Goal: Task Accomplishment & Management: Use online tool/utility

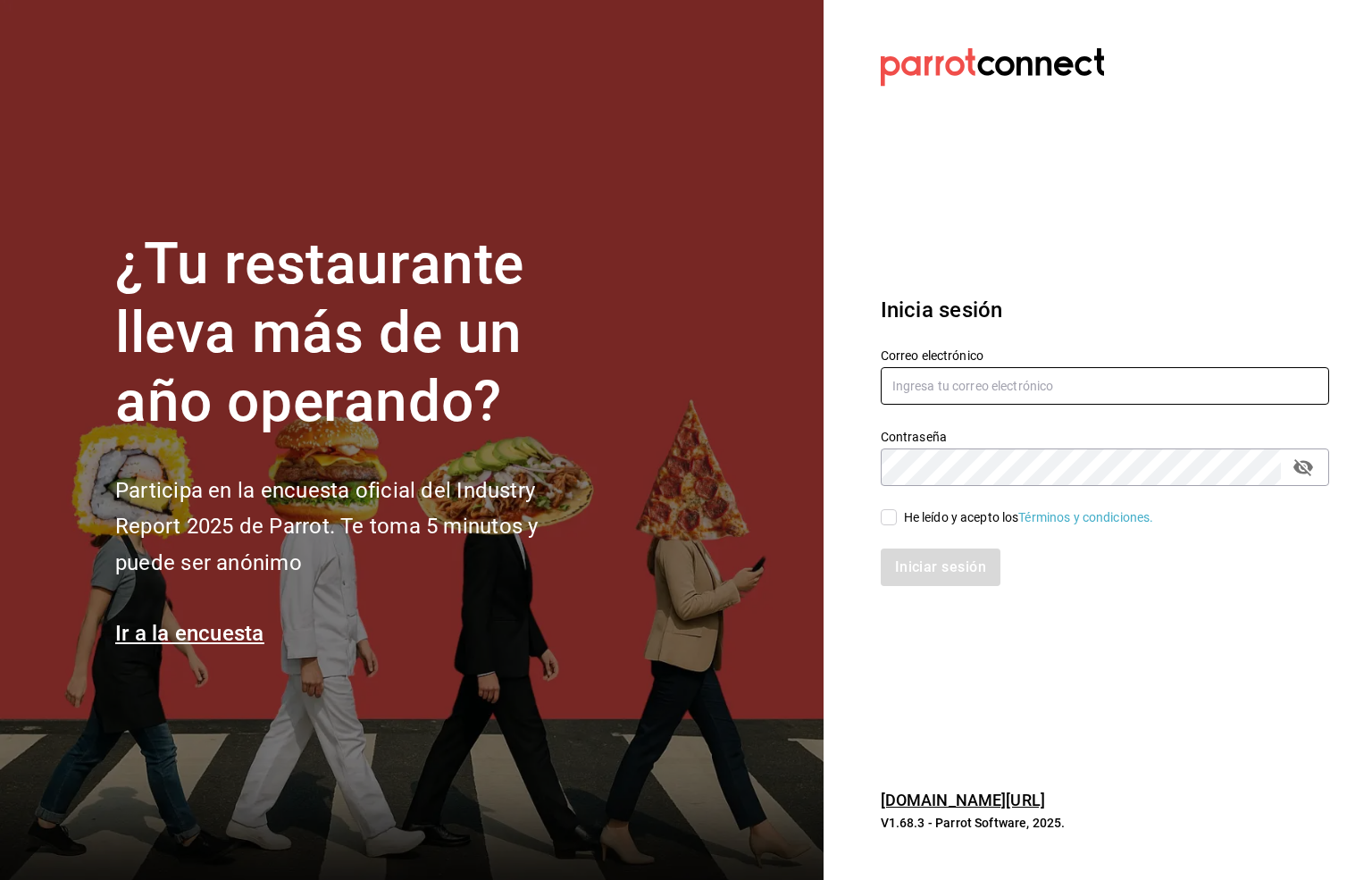
click at [914, 373] on input "text" at bounding box center [1105, 386] width 448 height 38
type input "[EMAIL_ADDRESS][DOMAIN_NAME]"
click at [888, 515] on input "He leído y acepto los Términos y condiciones." at bounding box center [889, 517] width 16 height 16
checkbox input "true"
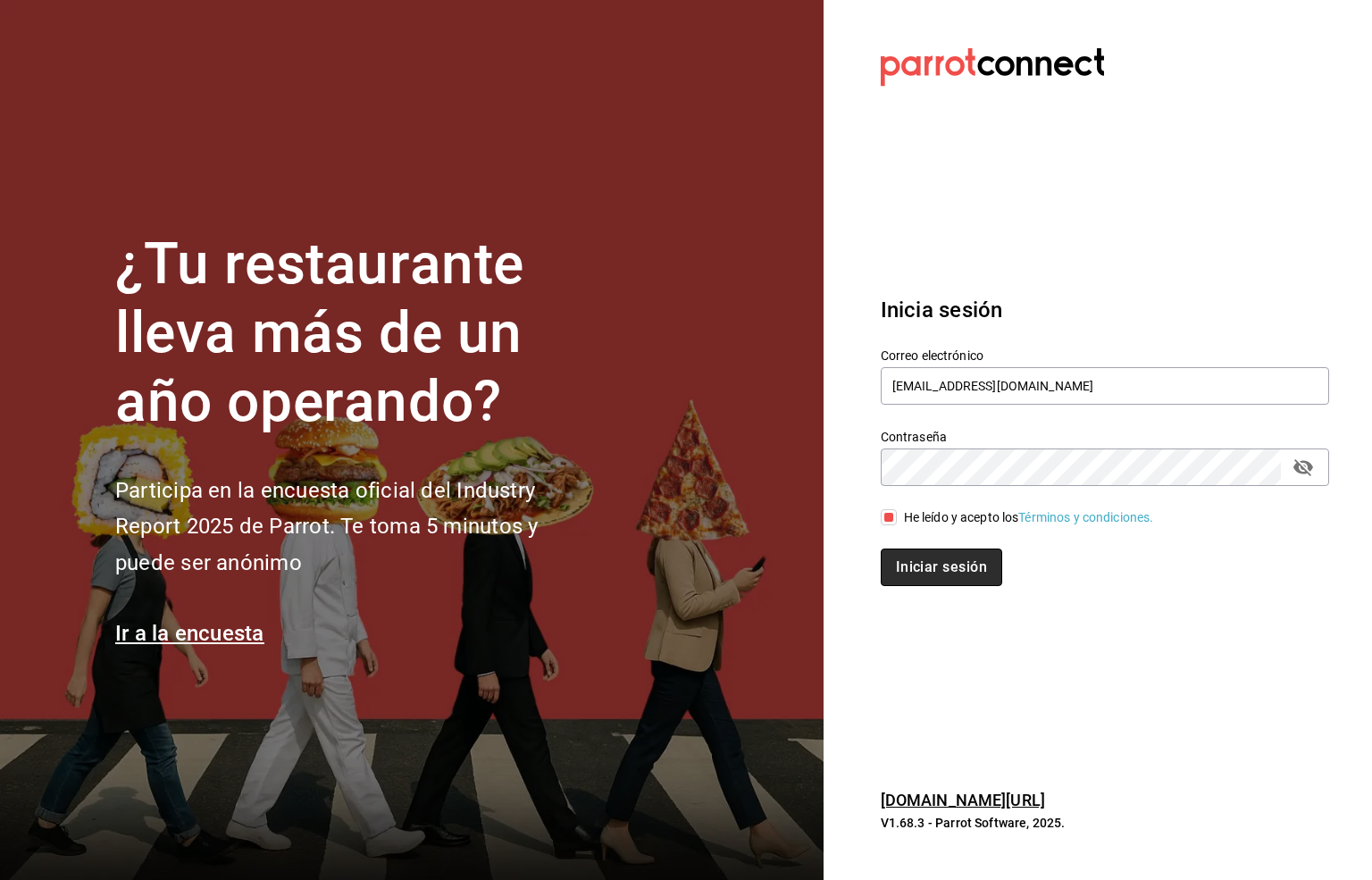
click at [930, 581] on button "Iniciar sesión" at bounding box center [941, 567] width 121 height 38
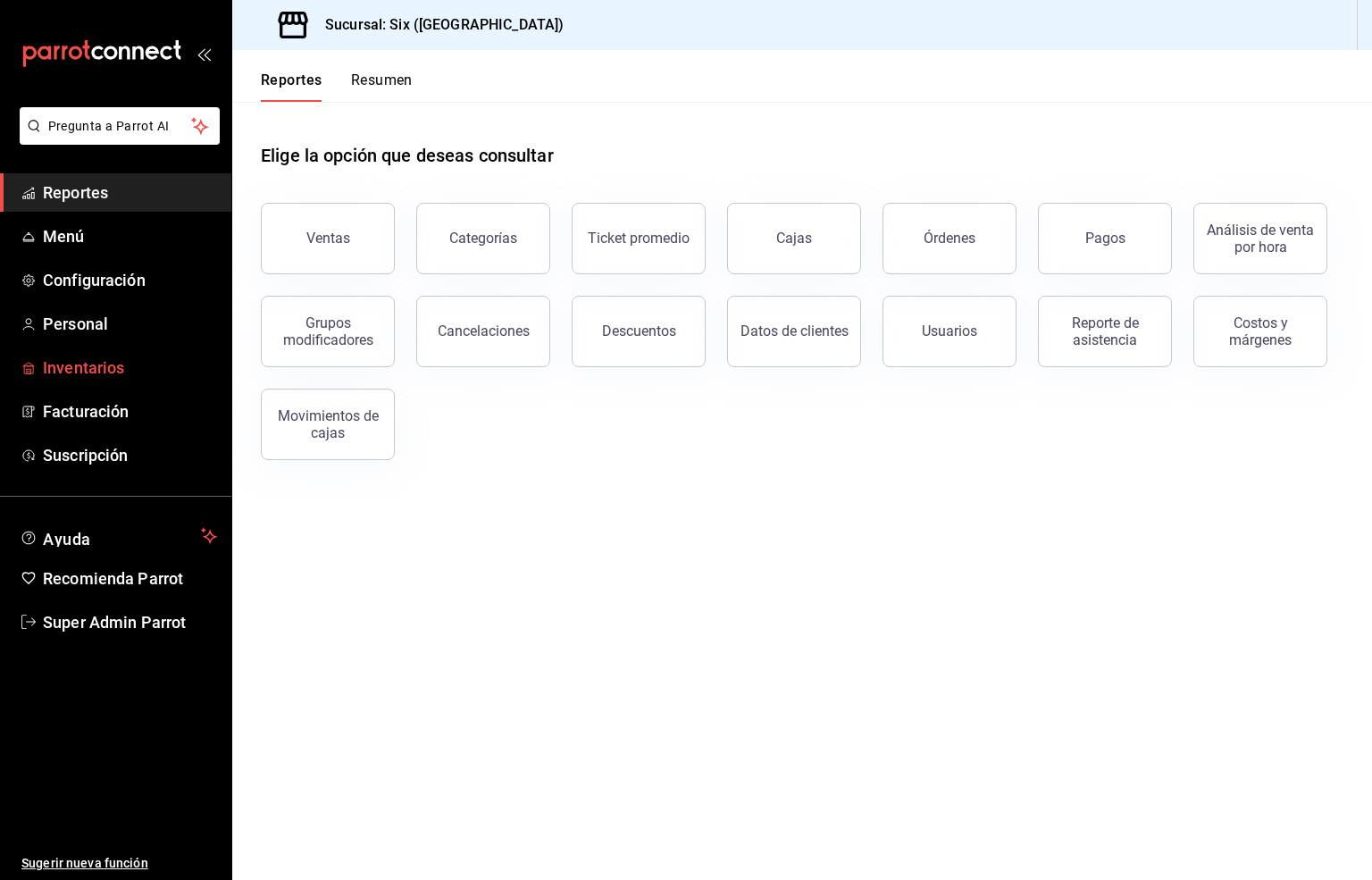
click at [88, 373] on span "Inventarios" at bounding box center [130, 367] width 175 height 24
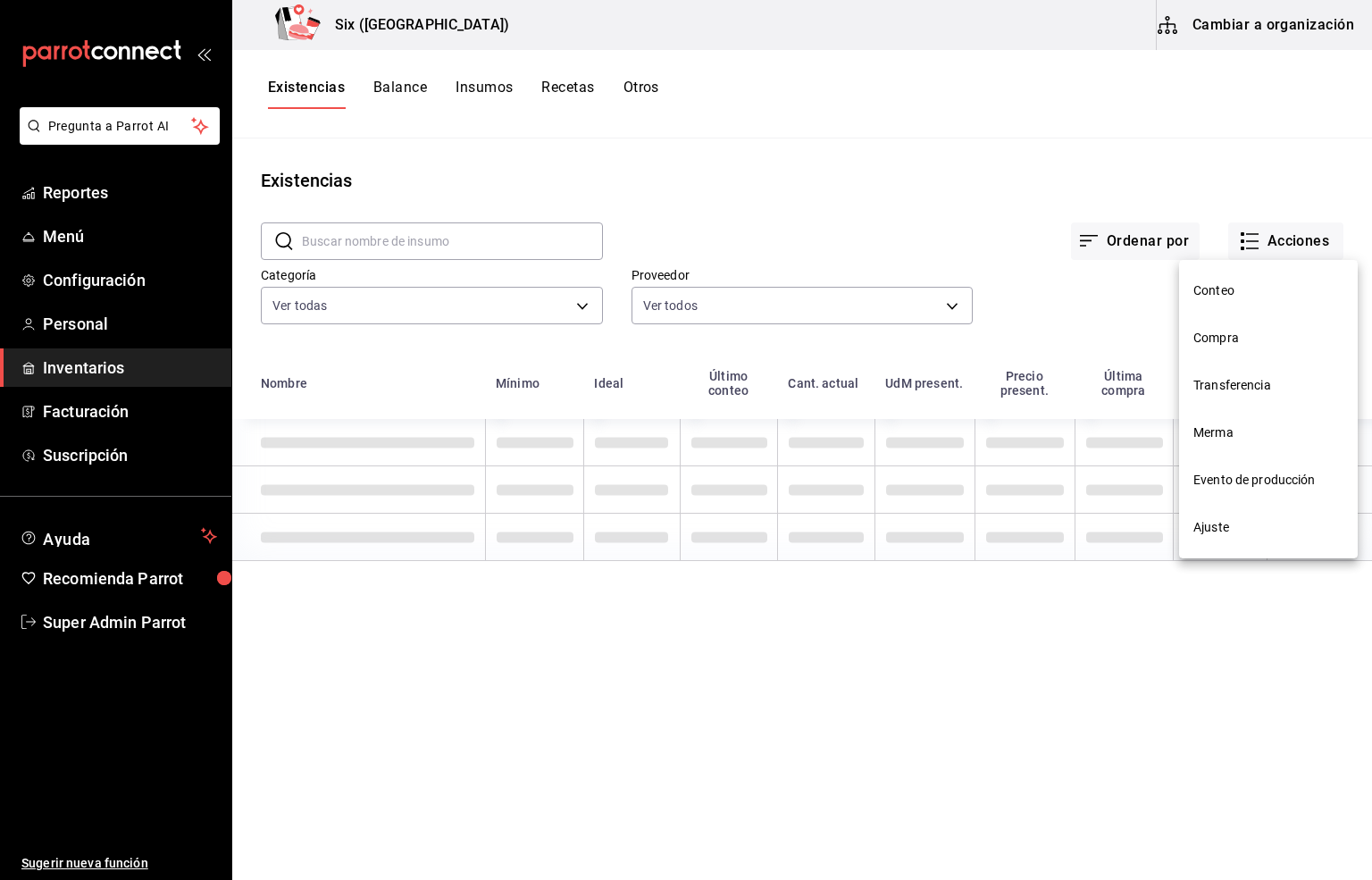
click at [1209, 437] on span "Merma" at bounding box center [1268, 433] width 150 height 19
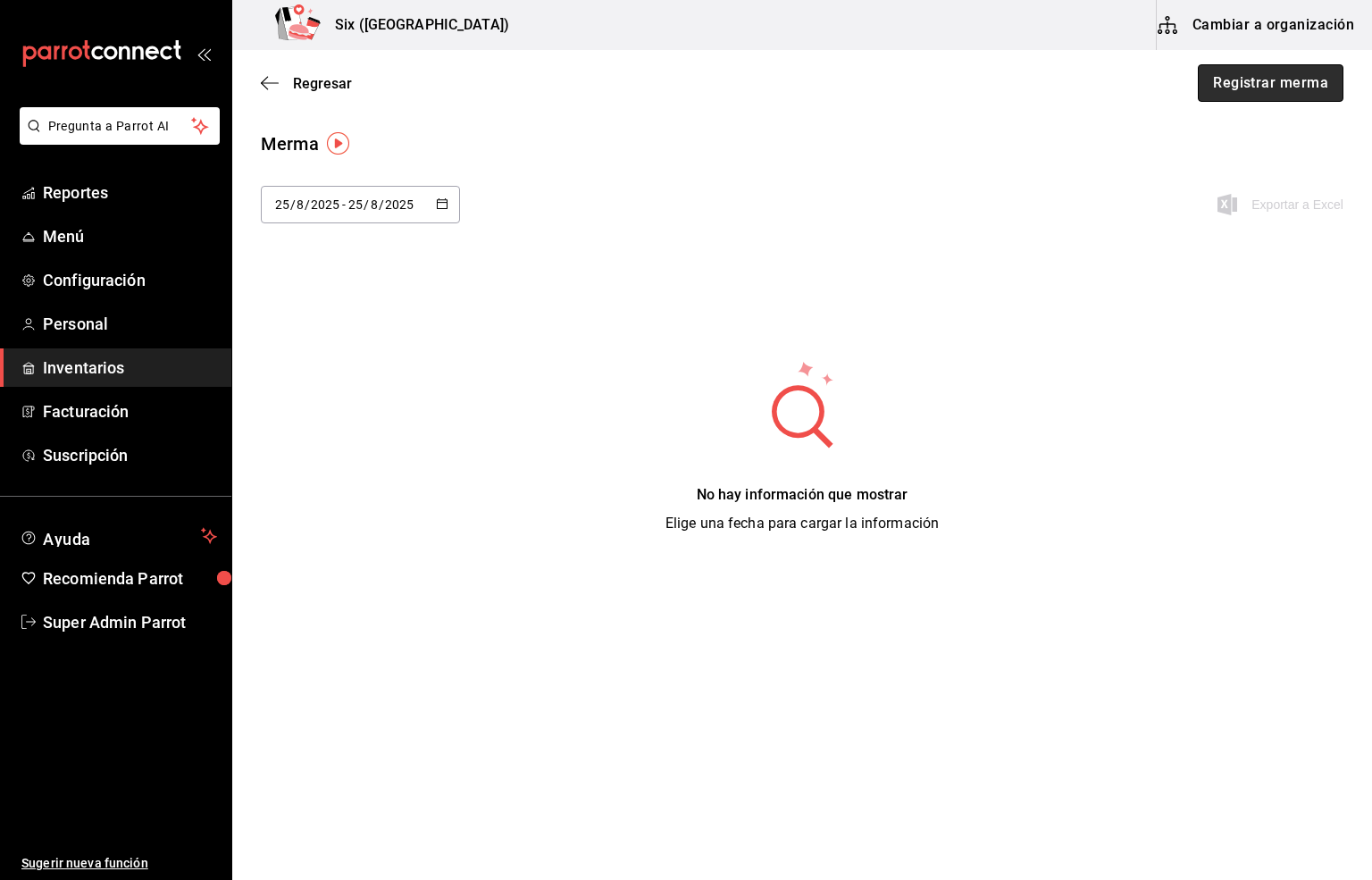
click at [1233, 81] on button "Registrar merma" at bounding box center [1271, 83] width 146 height 38
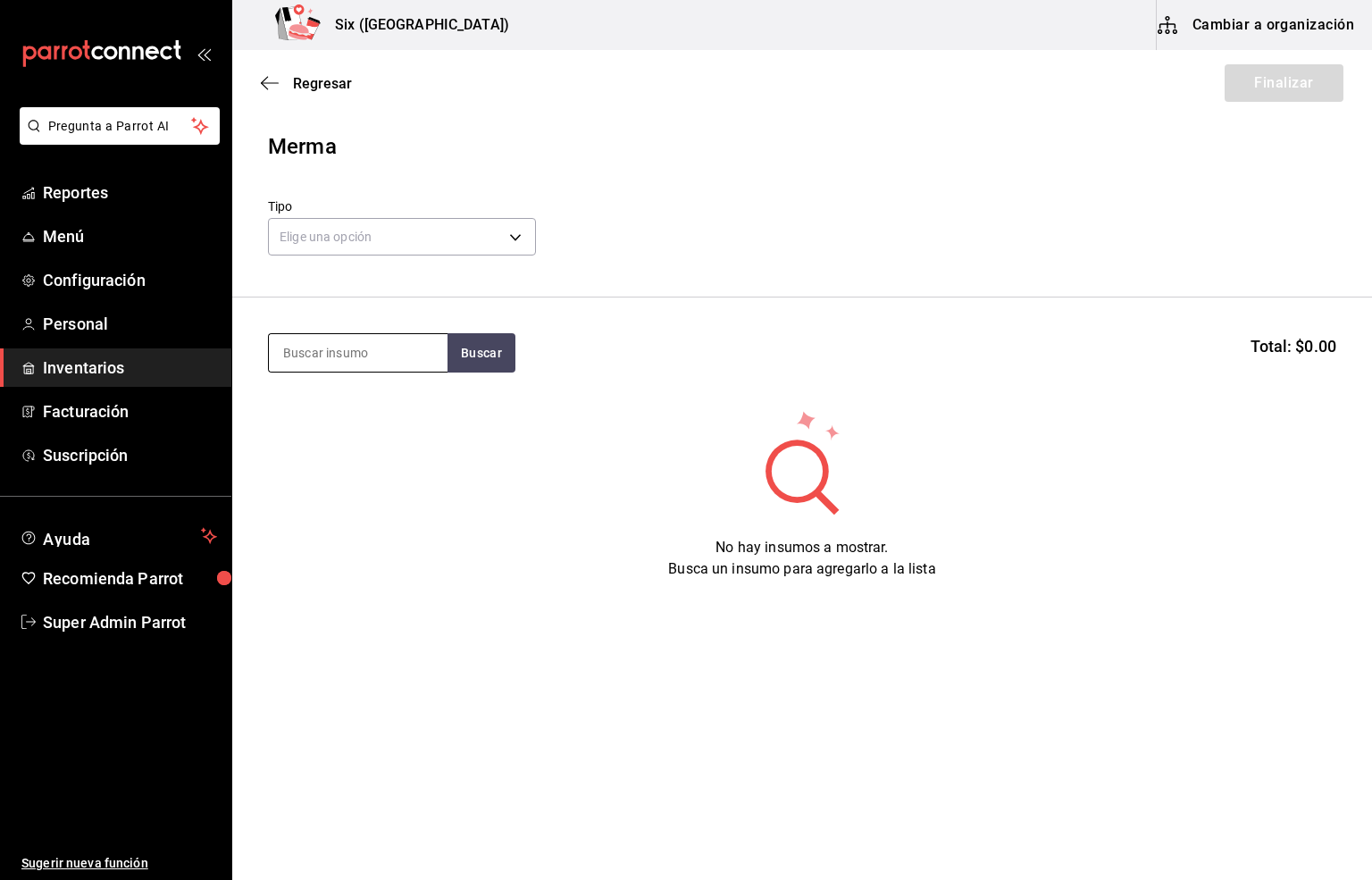
click at [307, 348] on input at bounding box center [358, 353] width 179 height 38
type input "1800"
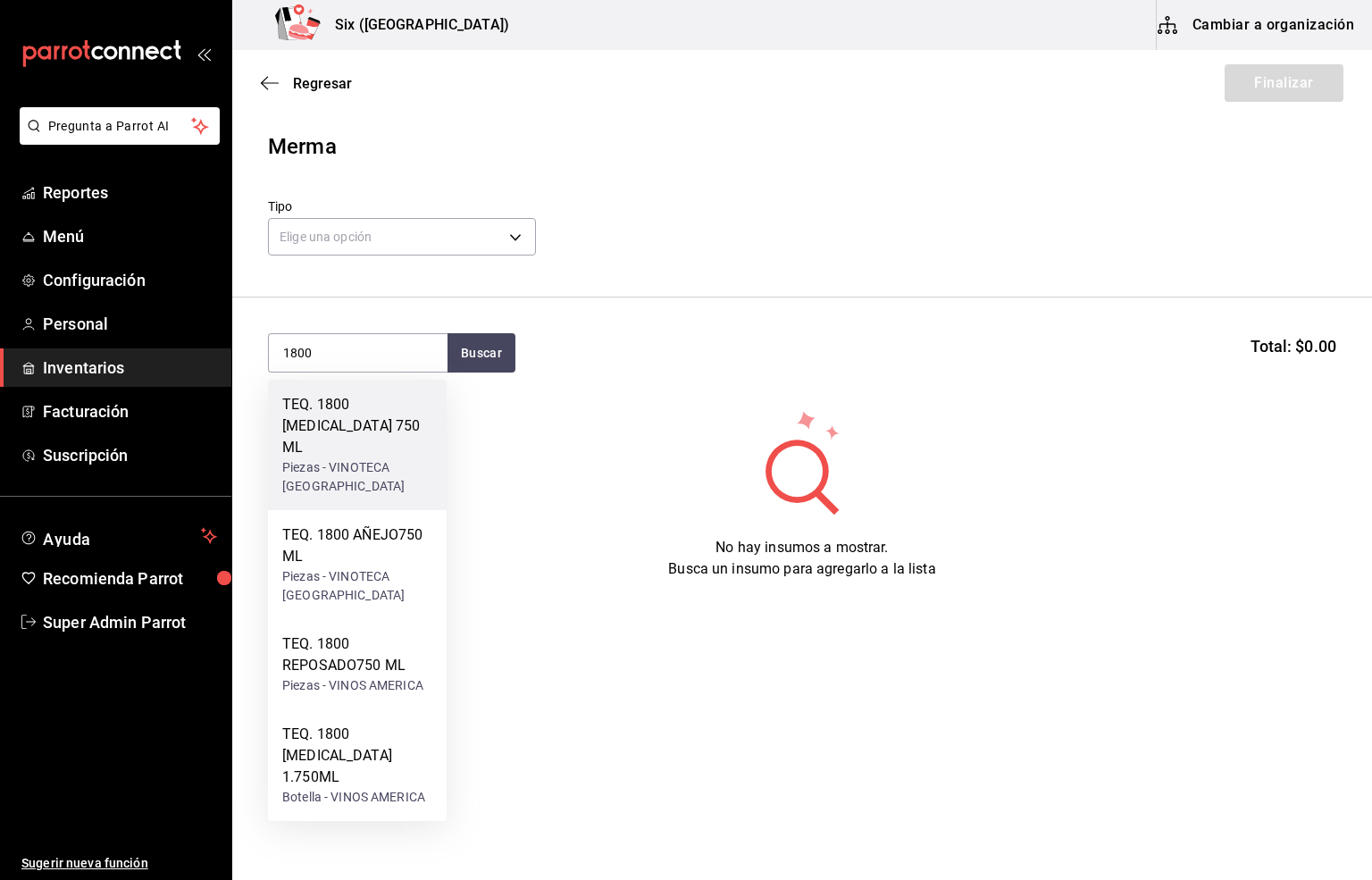
click at [340, 458] on div "Piezas - VINOTECA MEXICO" at bounding box center [357, 477] width 150 height 38
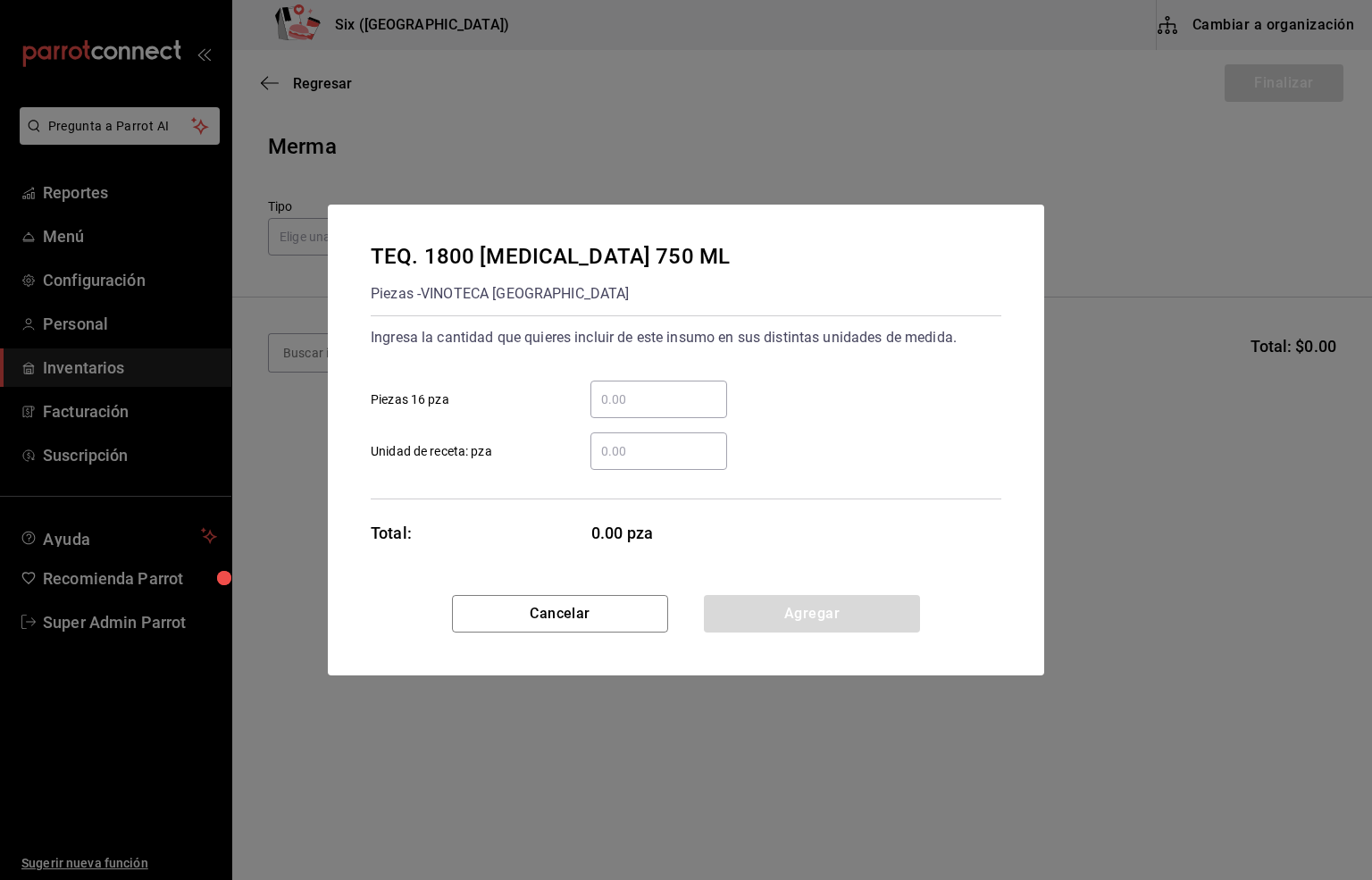
click at [604, 394] on input "​ Piezas 16 pza" at bounding box center [659, 400] width 137 height 22
type input "2"
click at [825, 623] on button "Agregar" at bounding box center [812, 614] width 216 height 38
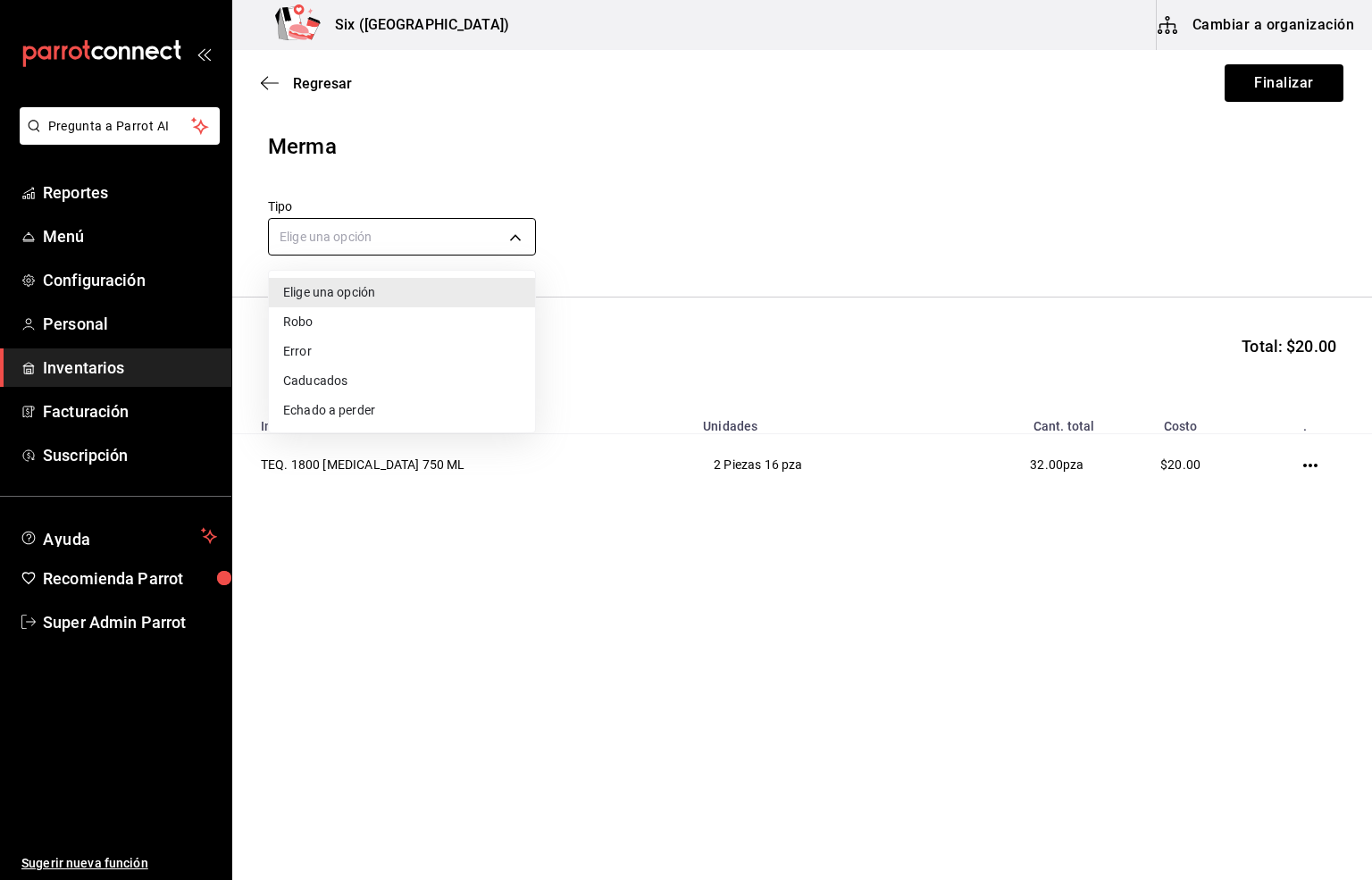
click at [344, 241] on body "Pregunta a Parrot AI Reportes Menú Configuración Personal Inventarios Facturaci…" at bounding box center [686, 389] width 1372 height 779
click at [301, 349] on li "Error" at bounding box center [402, 351] width 266 height 30
type input "ERROR"
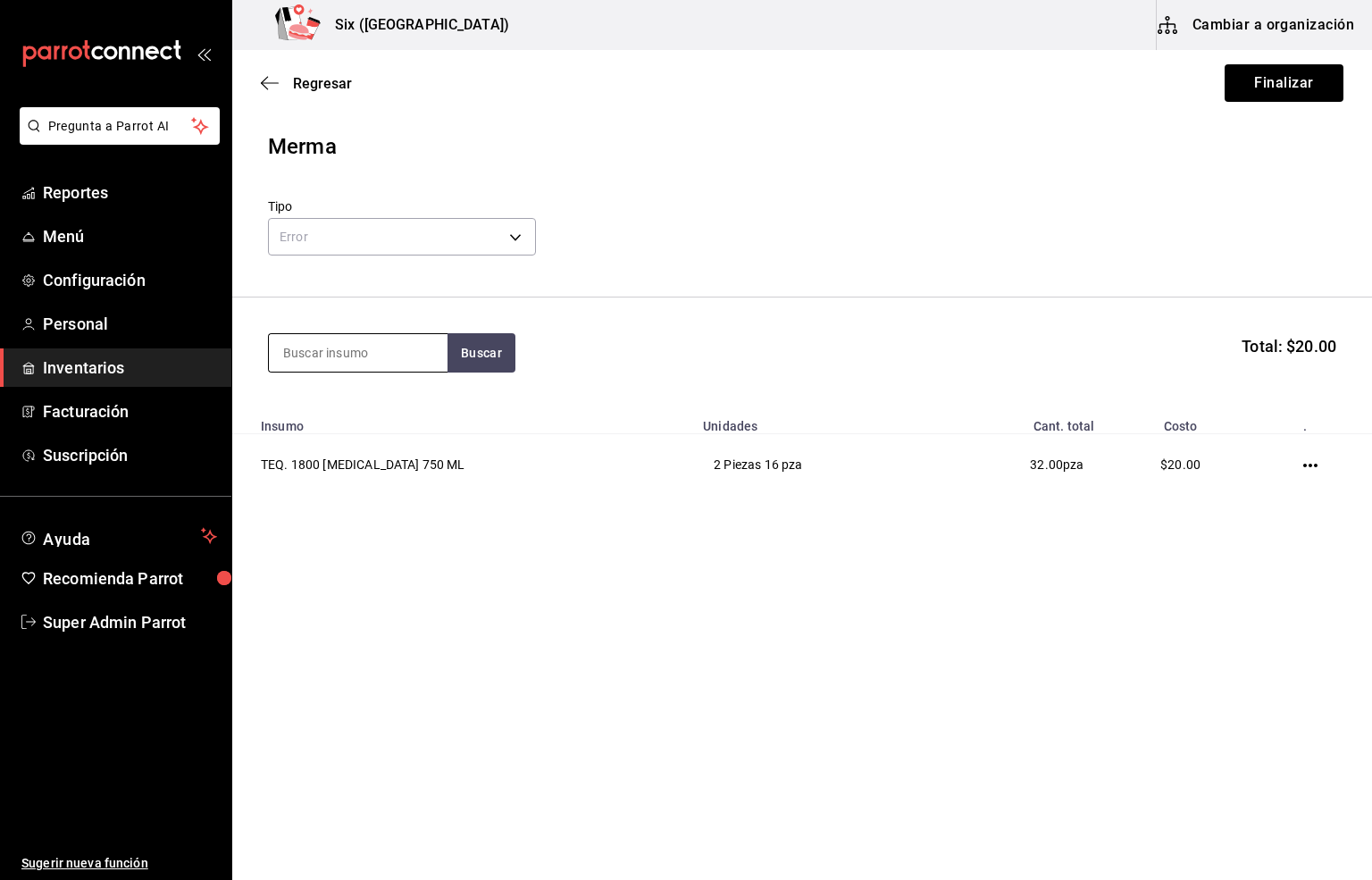
click at [321, 343] on input at bounding box center [358, 353] width 179 height 38
type input "grey"
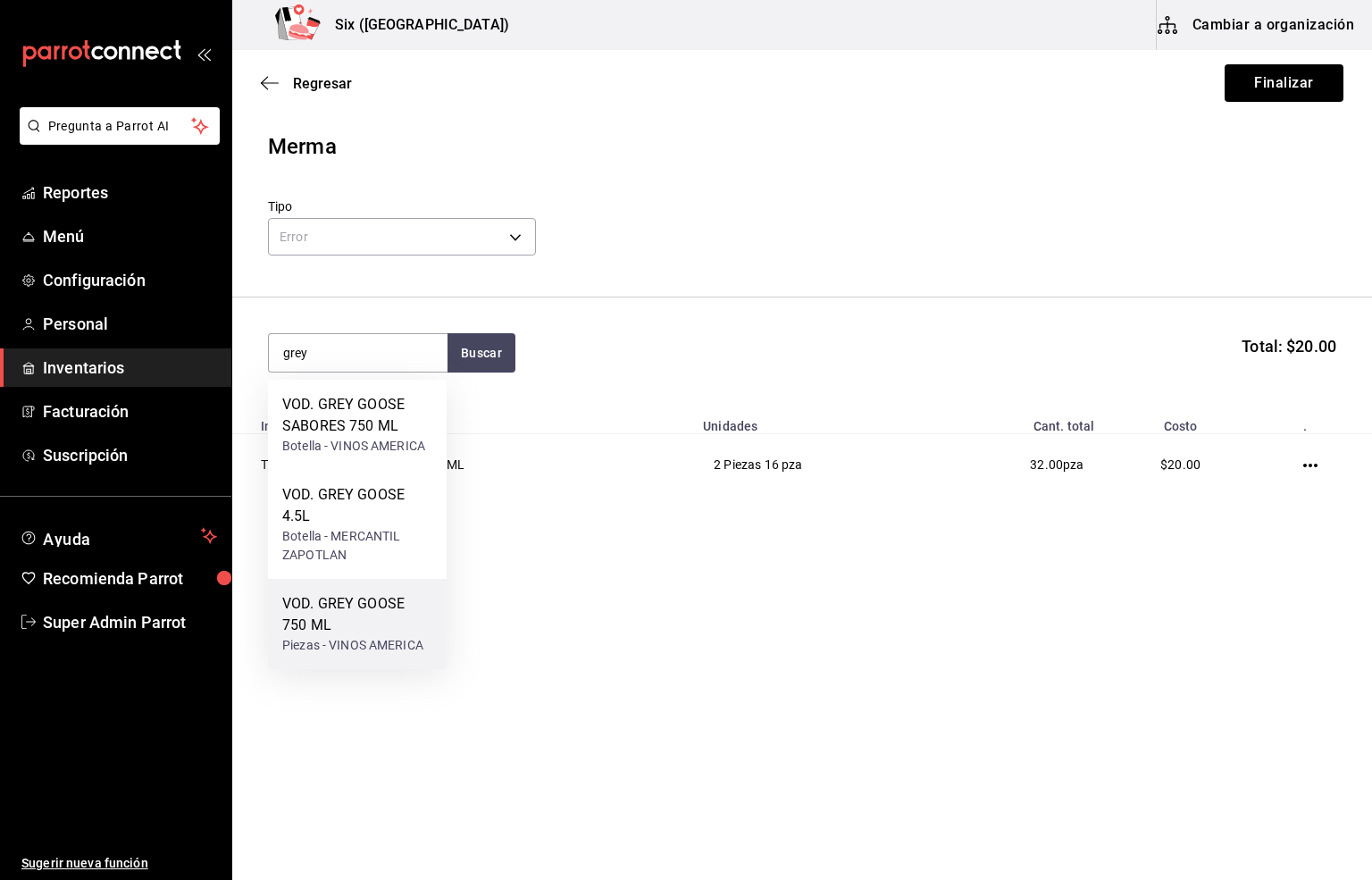
click at [336, 614] on div "VOD. GREY GOOSE 750 ML" at bounding box center [357, 614] width 150 height 43
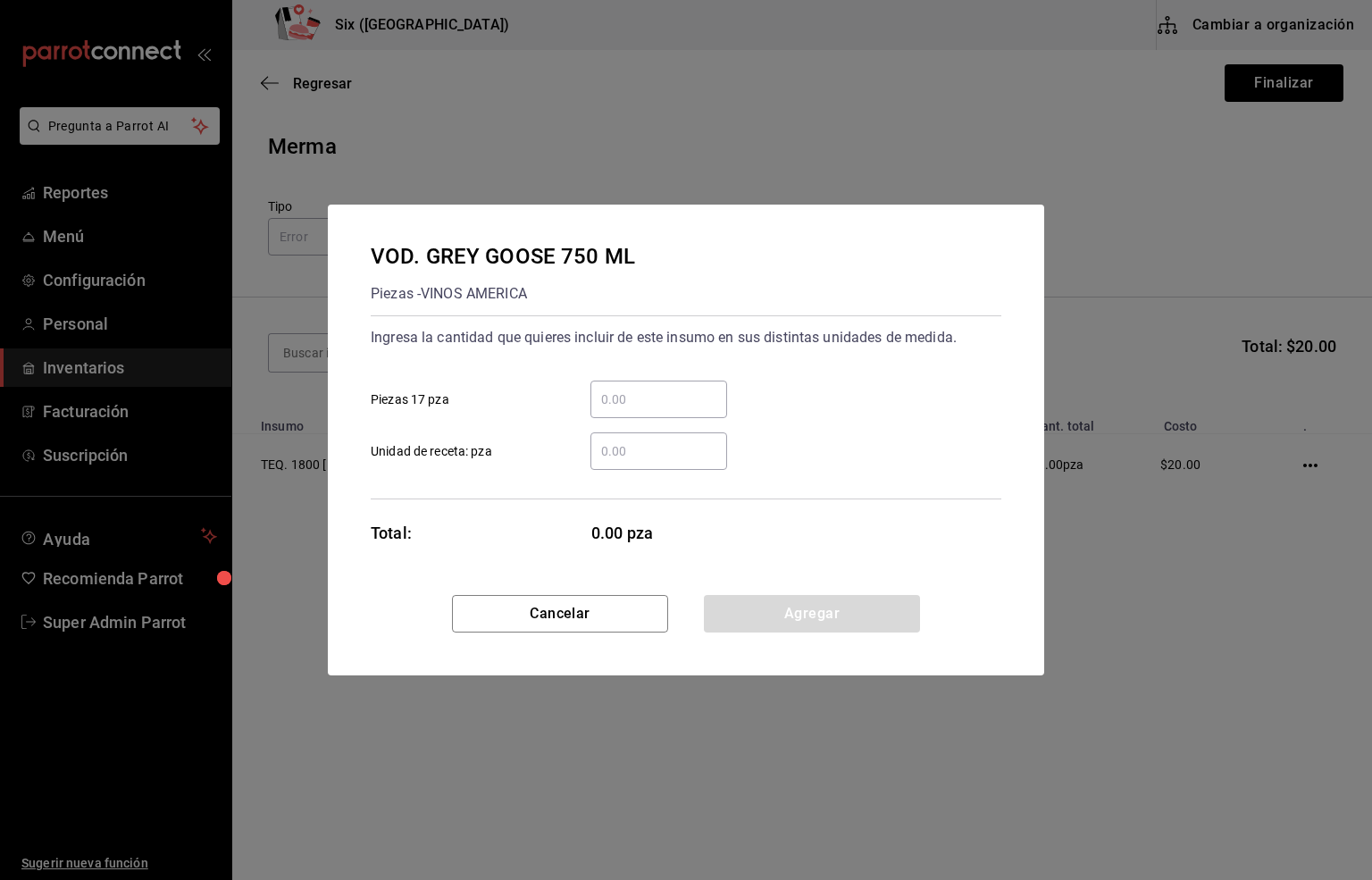
click at [630, 397] on input "​ Piezas 17 pza" at bounding box center [659, 400] width 137 height 22
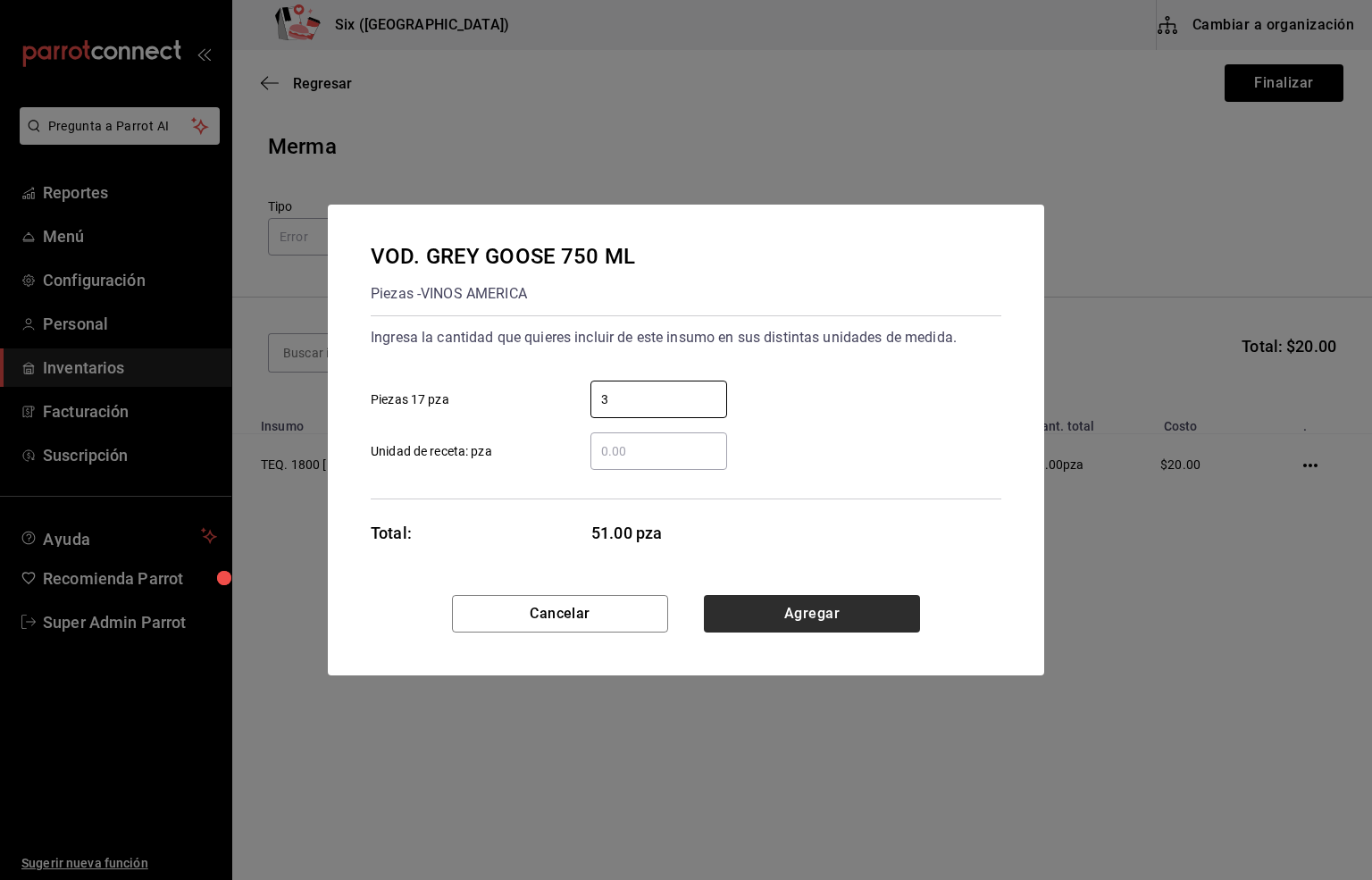
type input "3"
click at [791, 616] on button "Agregar" at bounding box center [812, 614] width 216 height 38
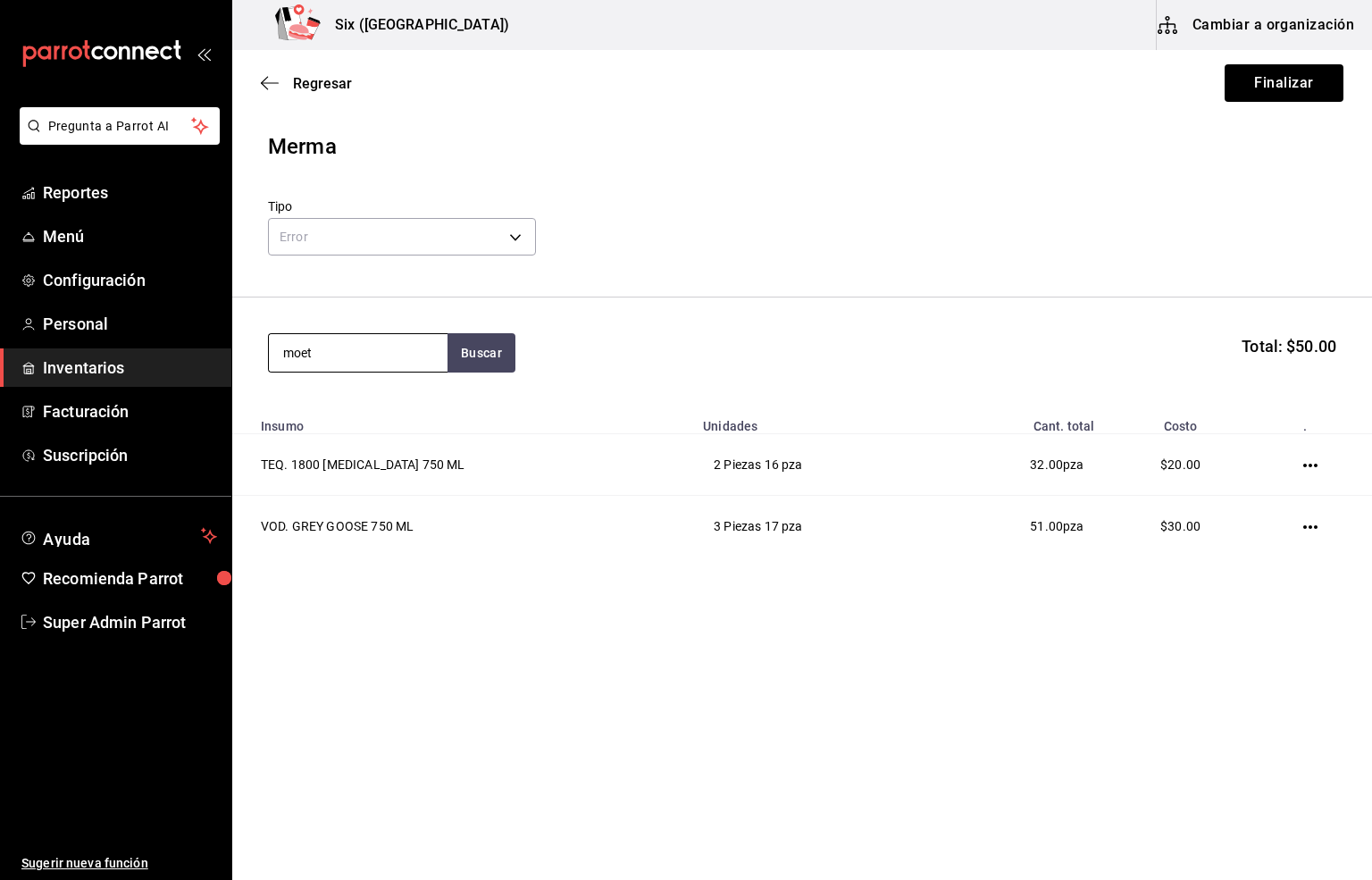
type input "moet"
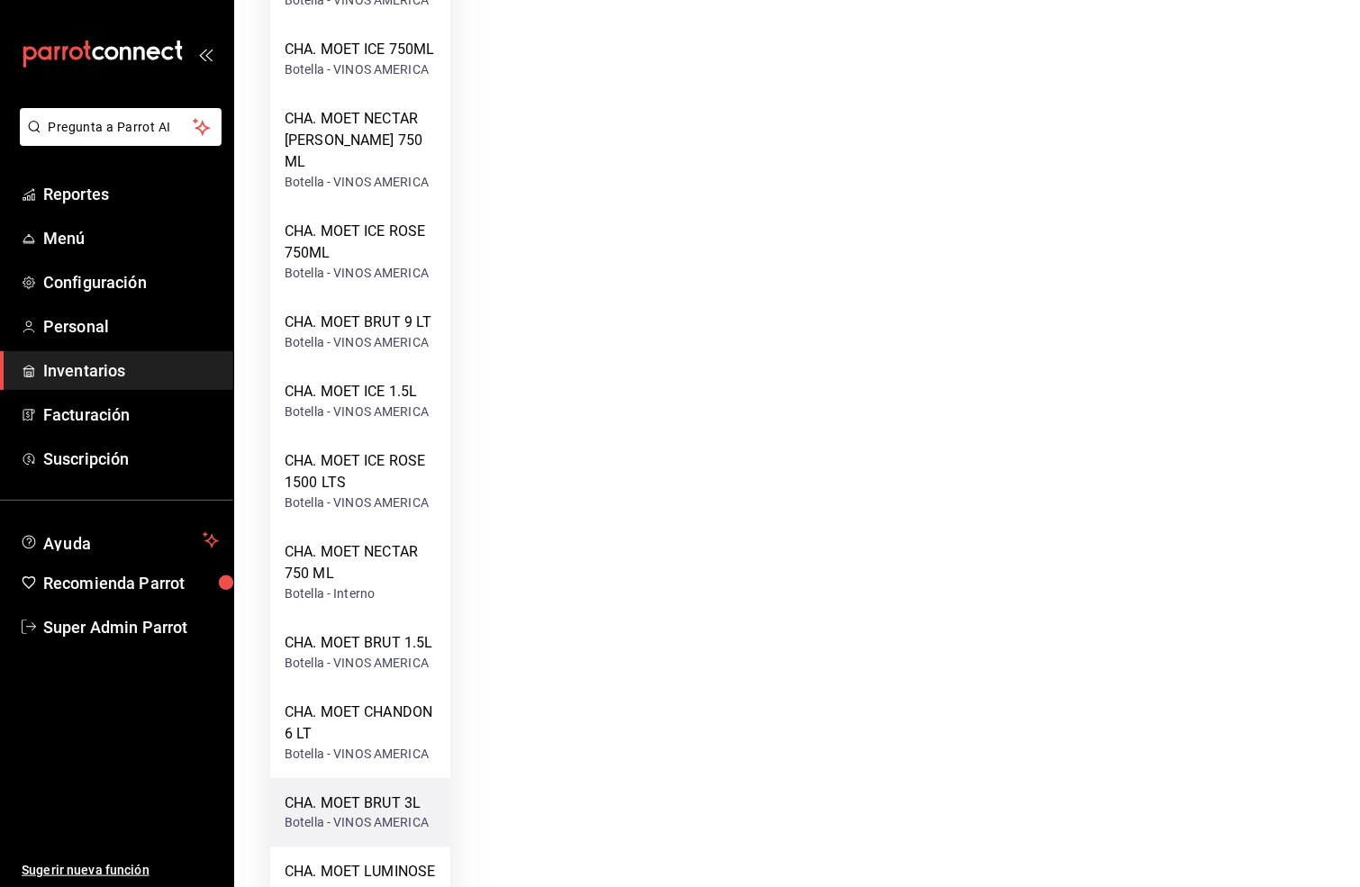
scroll to position [576, 0]
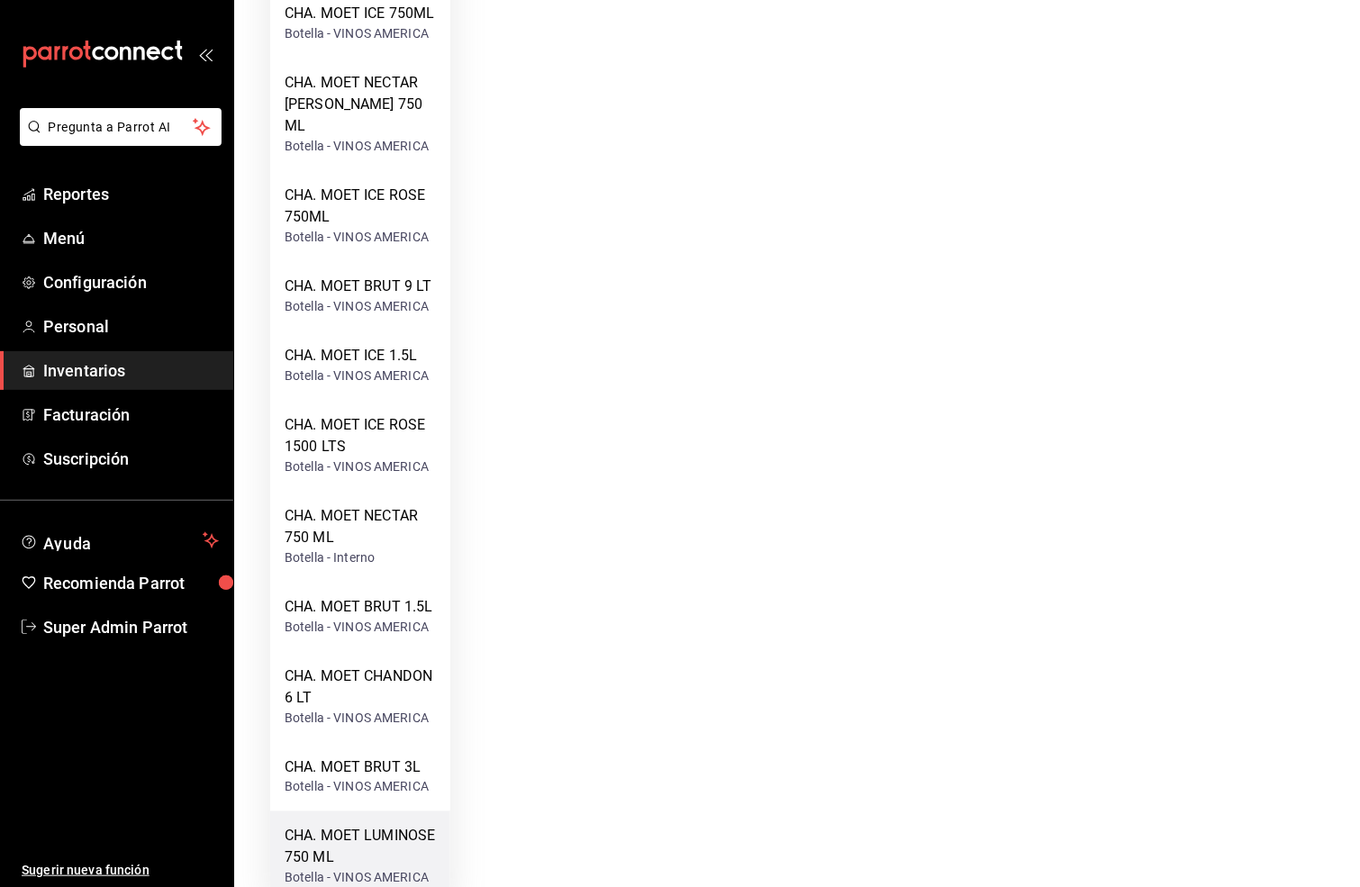
click at [343, 844] on div "CHA. MOET LUMINOSE 750 ML" at bounding box center [360, 847] width 151 height 43
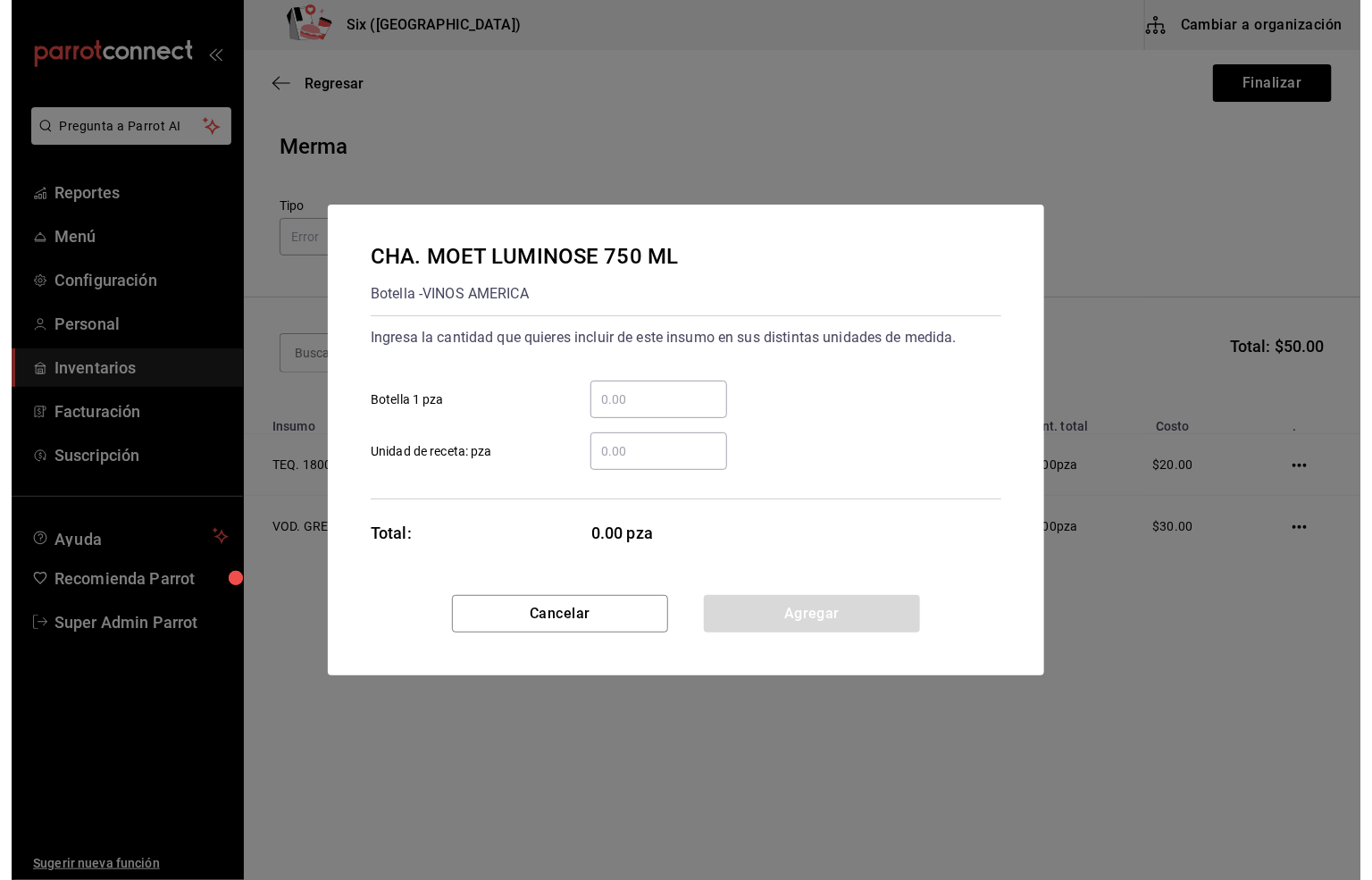
scroll to position [0, 0]
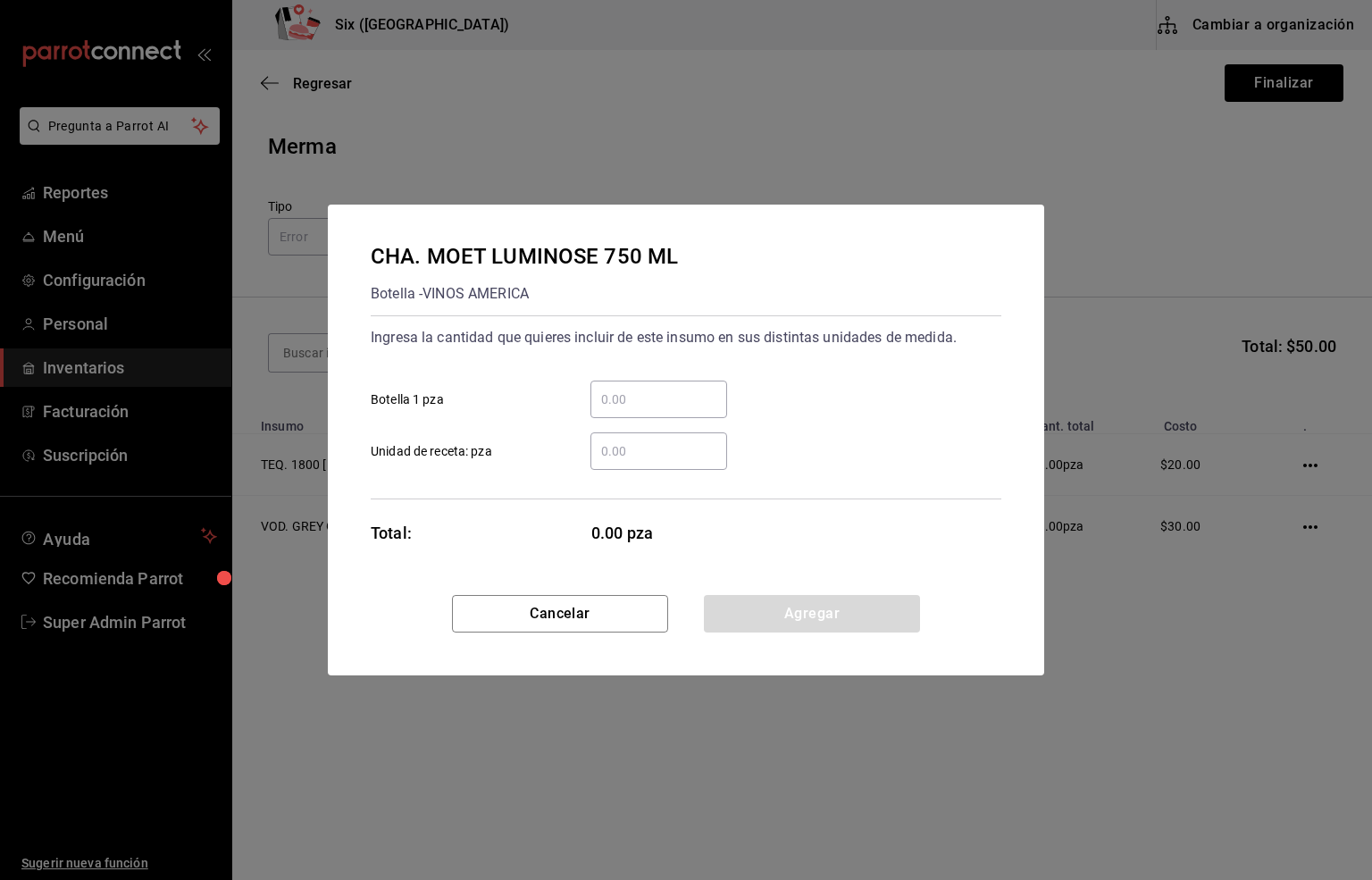
click at [603, 400] on input "​ Botella 1 pza" at bounding box center [659, 400] width 137 height 22
type input "3"
click at [791, 608] on button "Agregar" at bounding box center [812, 614] width 216 height 38
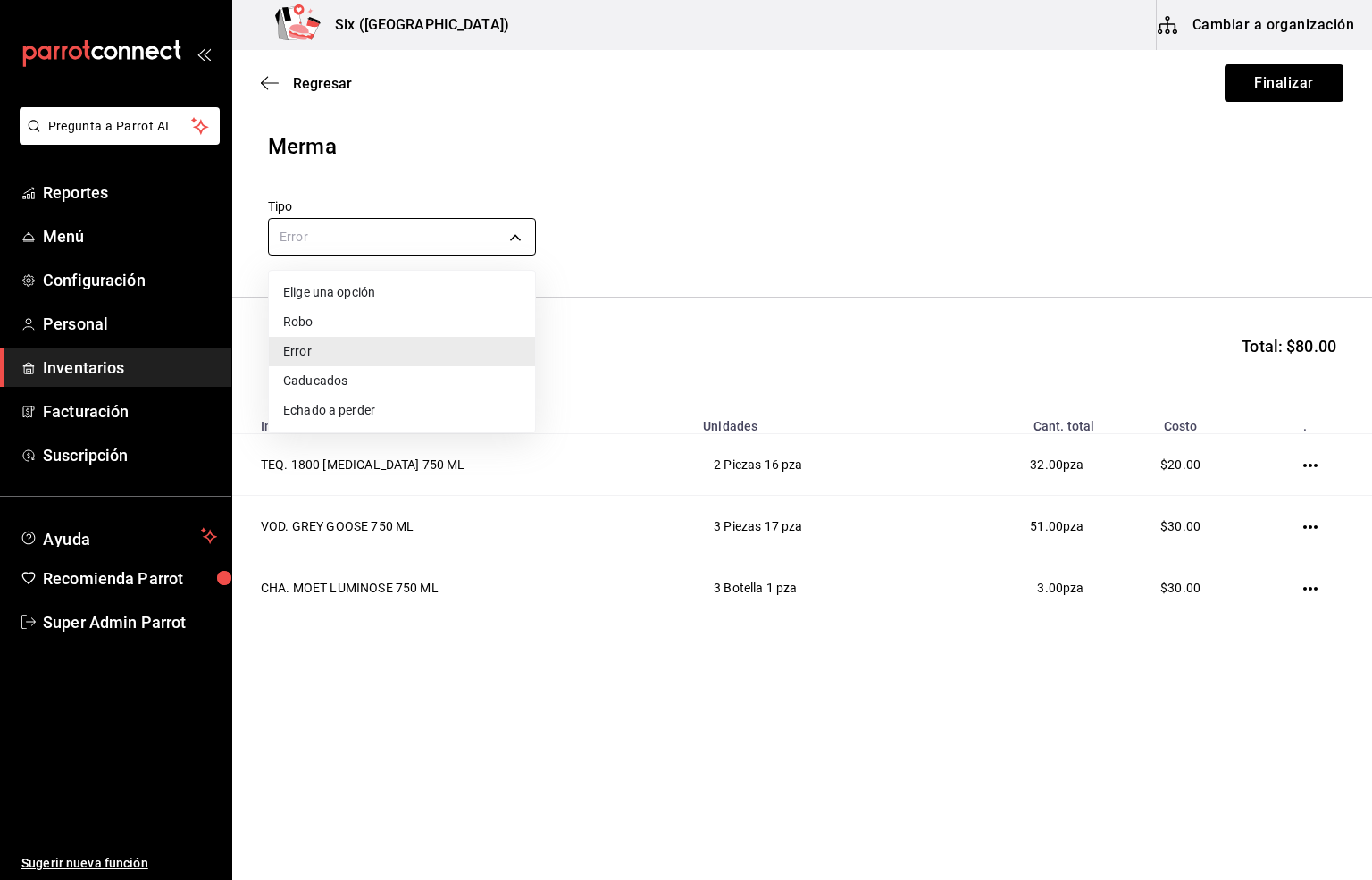
click at [389, 233] on body "Pregunta a Parrot AI Reportes Menú Configuración Personal Inventarios Facturaci…" at bounding box center [686, 389] width 1372 height 779
click at [301, 348] on li "Error" at bounding box center [402, 351] width 266 height 30
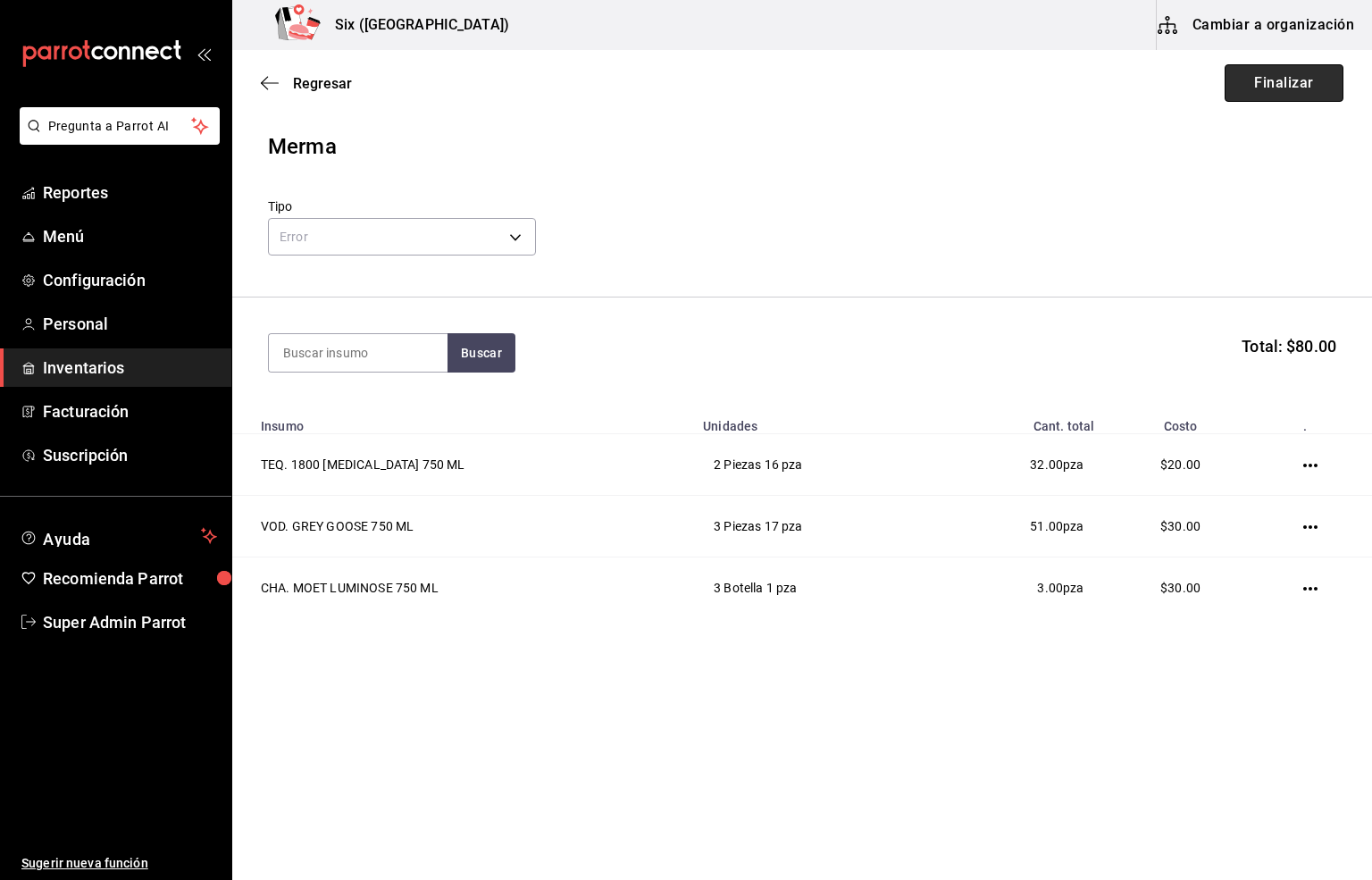
click at [1269, 88] on button "Finalizar" at bounding box center [1285, 83] width 119 height 38
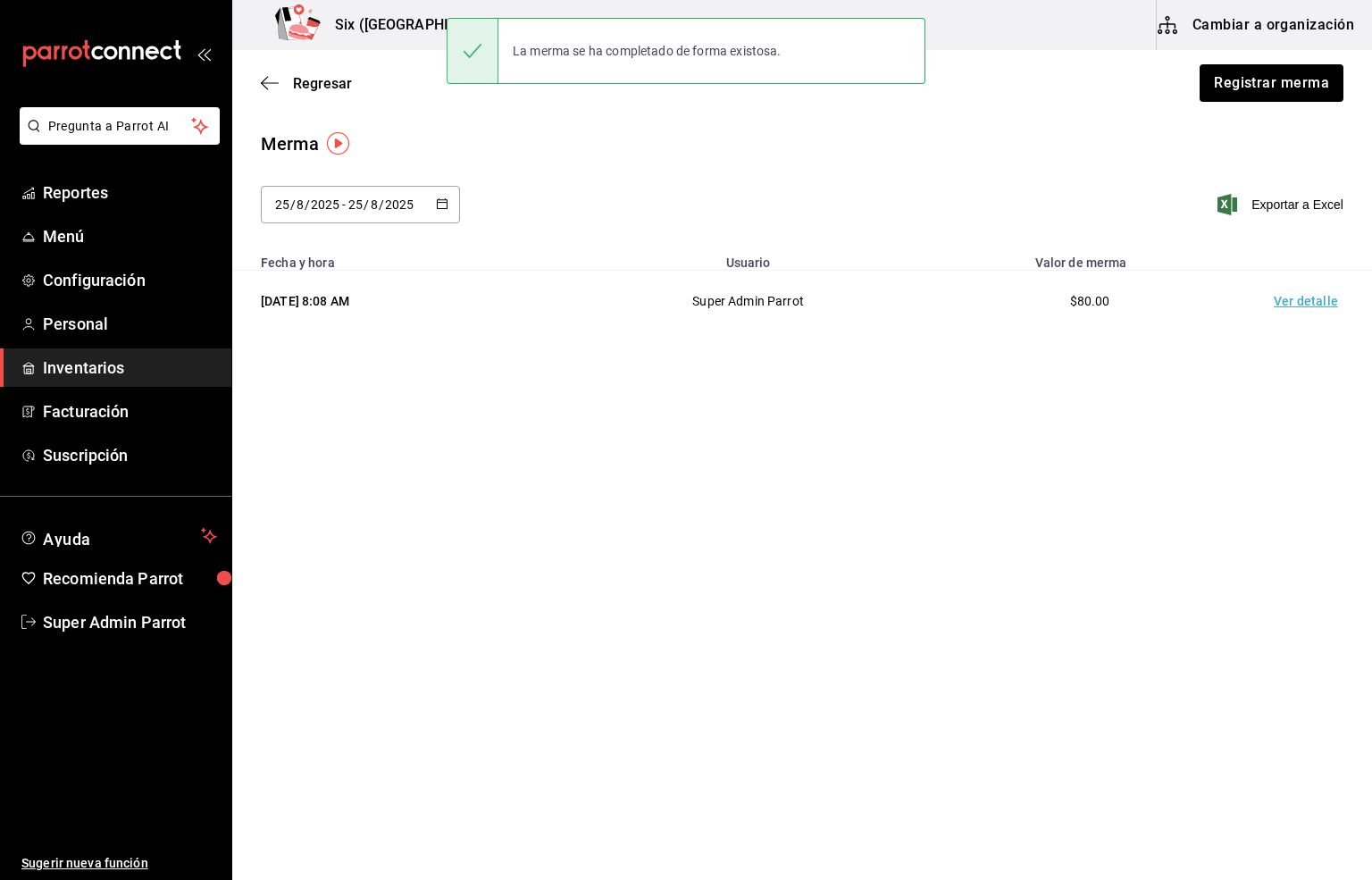
click at [1298, 303] on td "Ver detalle" at bounding box center [1310, 302] width 125 height 62
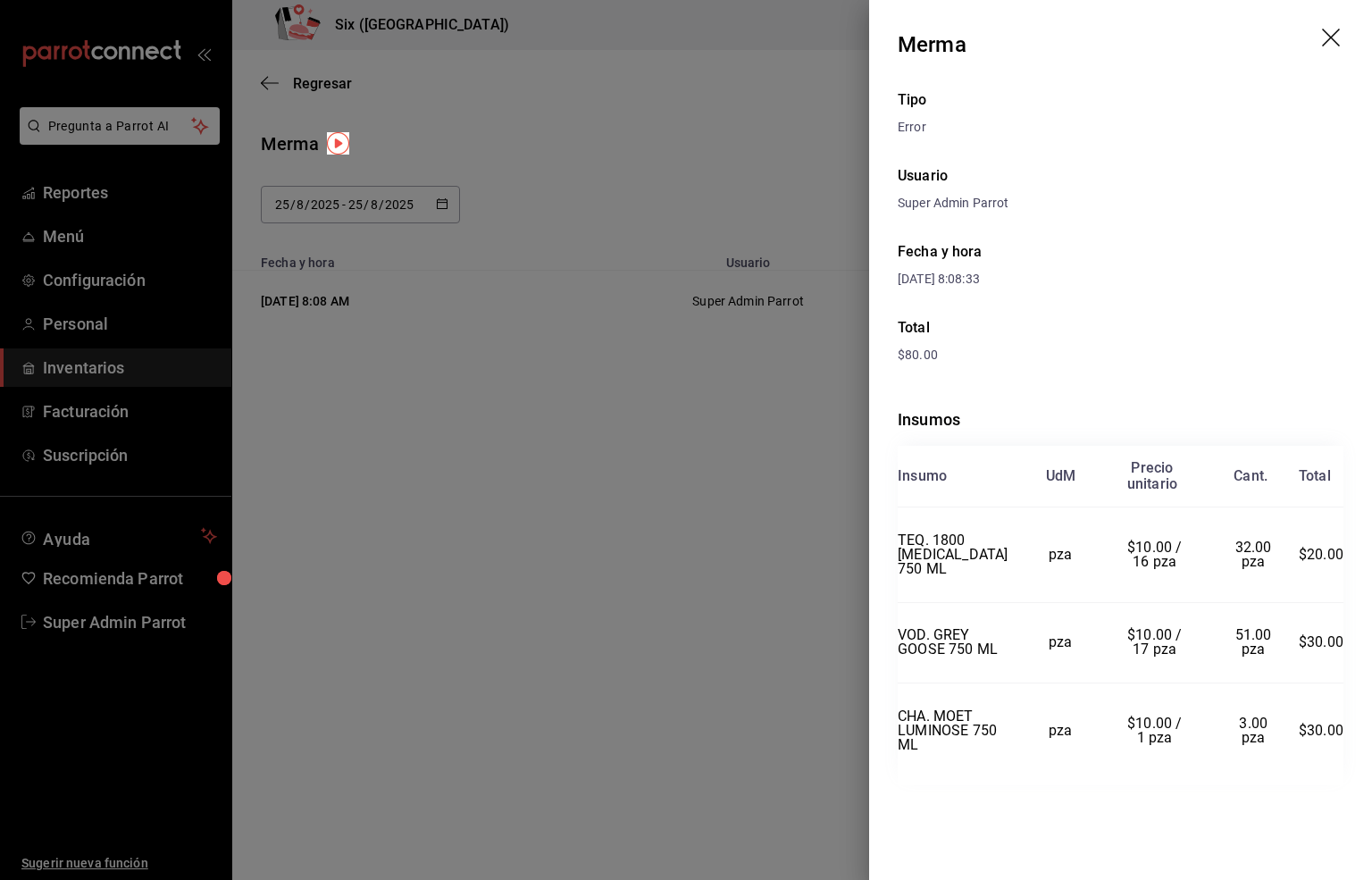
click at [1334, 39] on icon "drag" at bounding box center [1333, 40] width 22 height 22
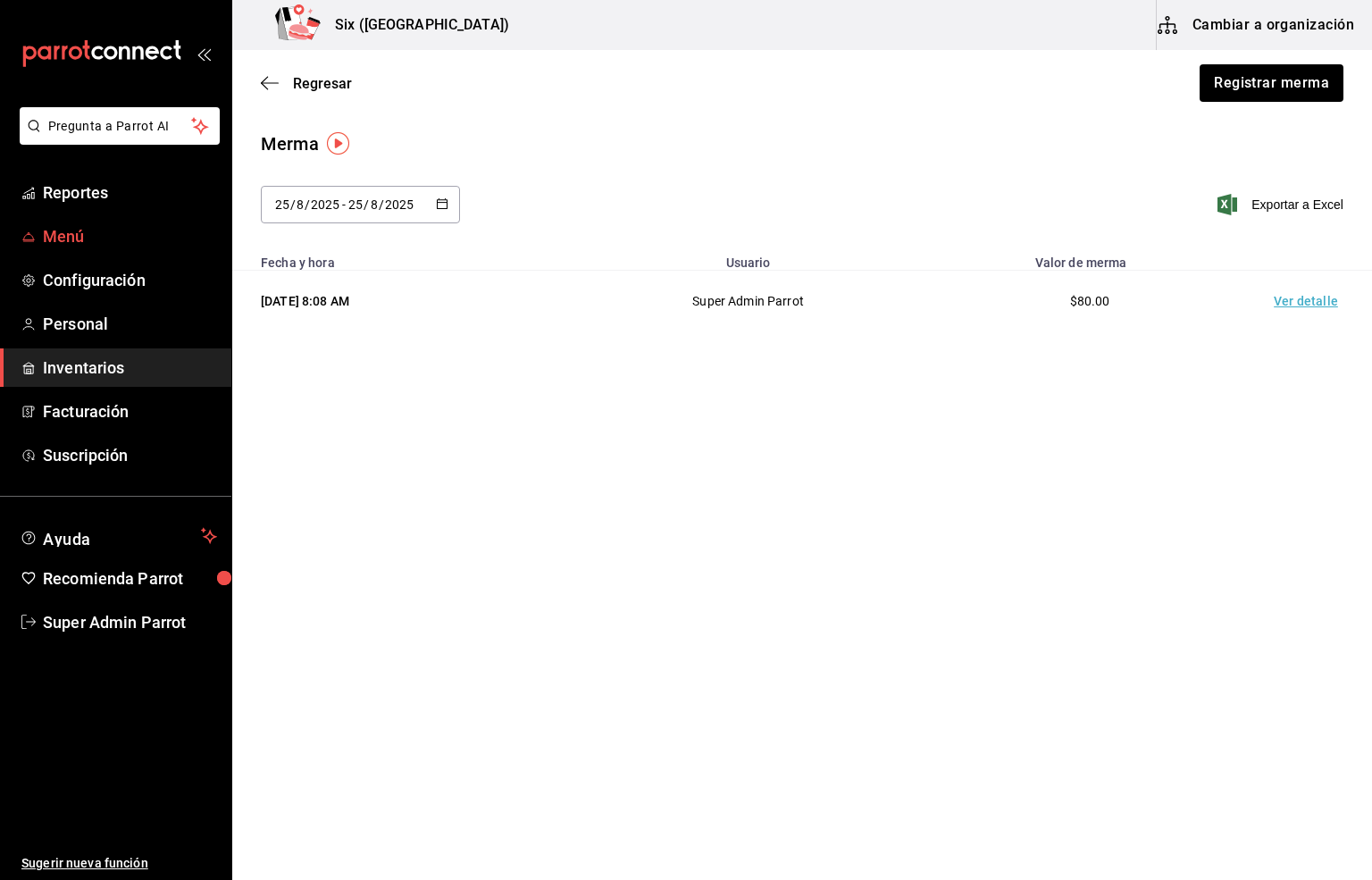
click at [52, 231] on span "Menú" at bounding box center [130, 236] width 175 height 24
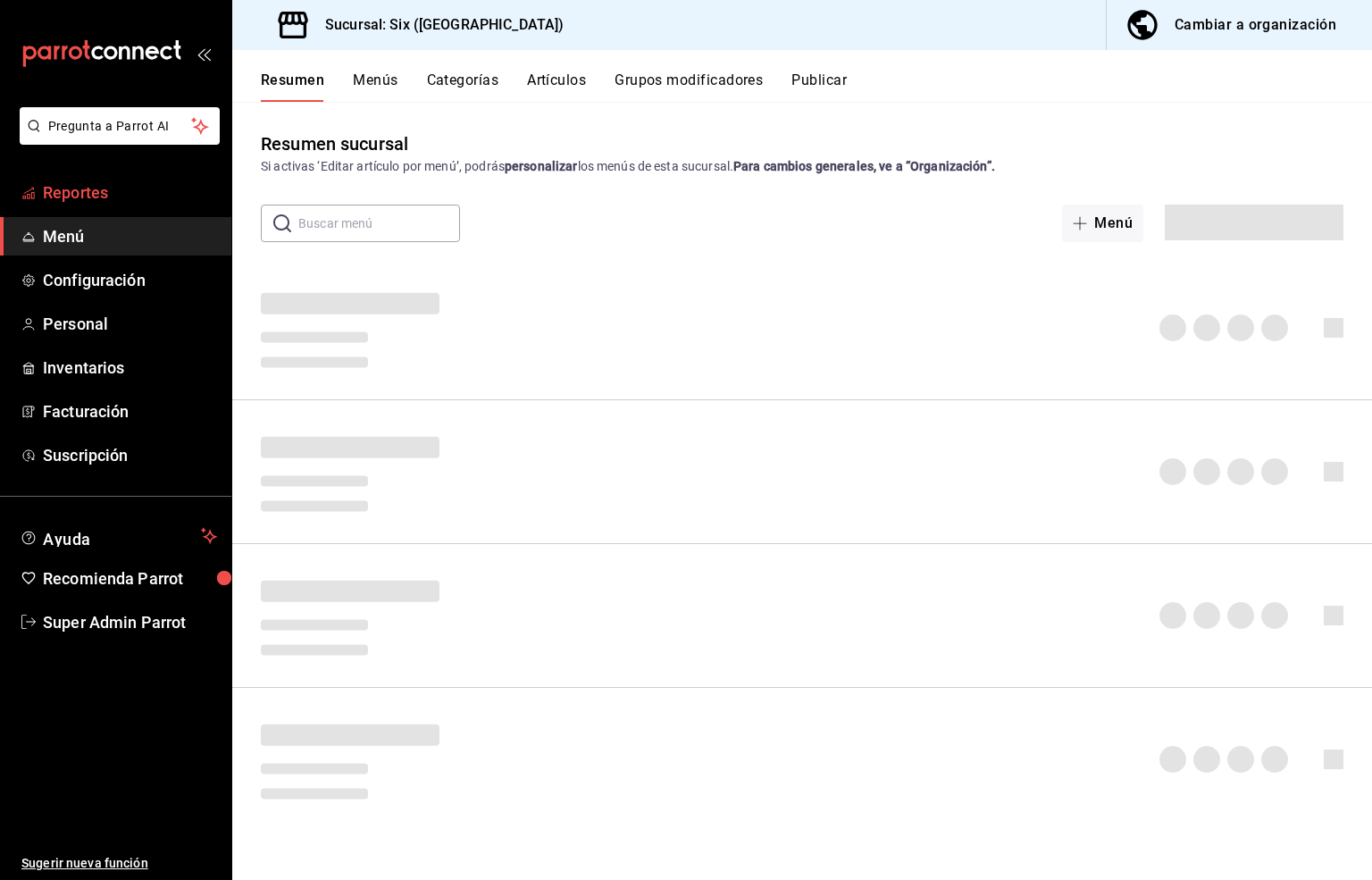
click at [72, 195] on span "Reportes" at bounding box center [130, 192] width 175 height 24
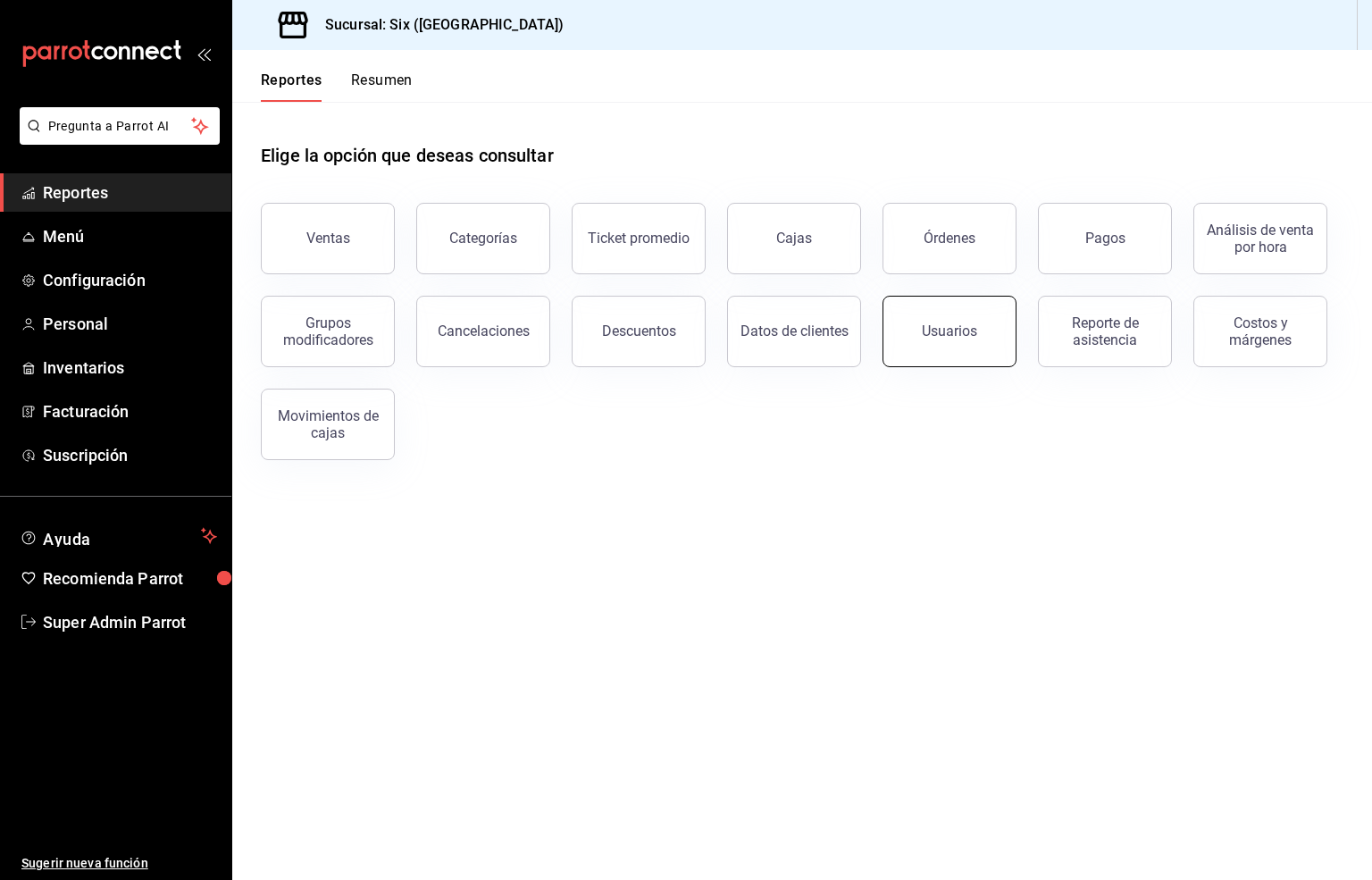
click at [960, 311] on button "Usuarios" at bounding box center [949, 331] width 134 height 71
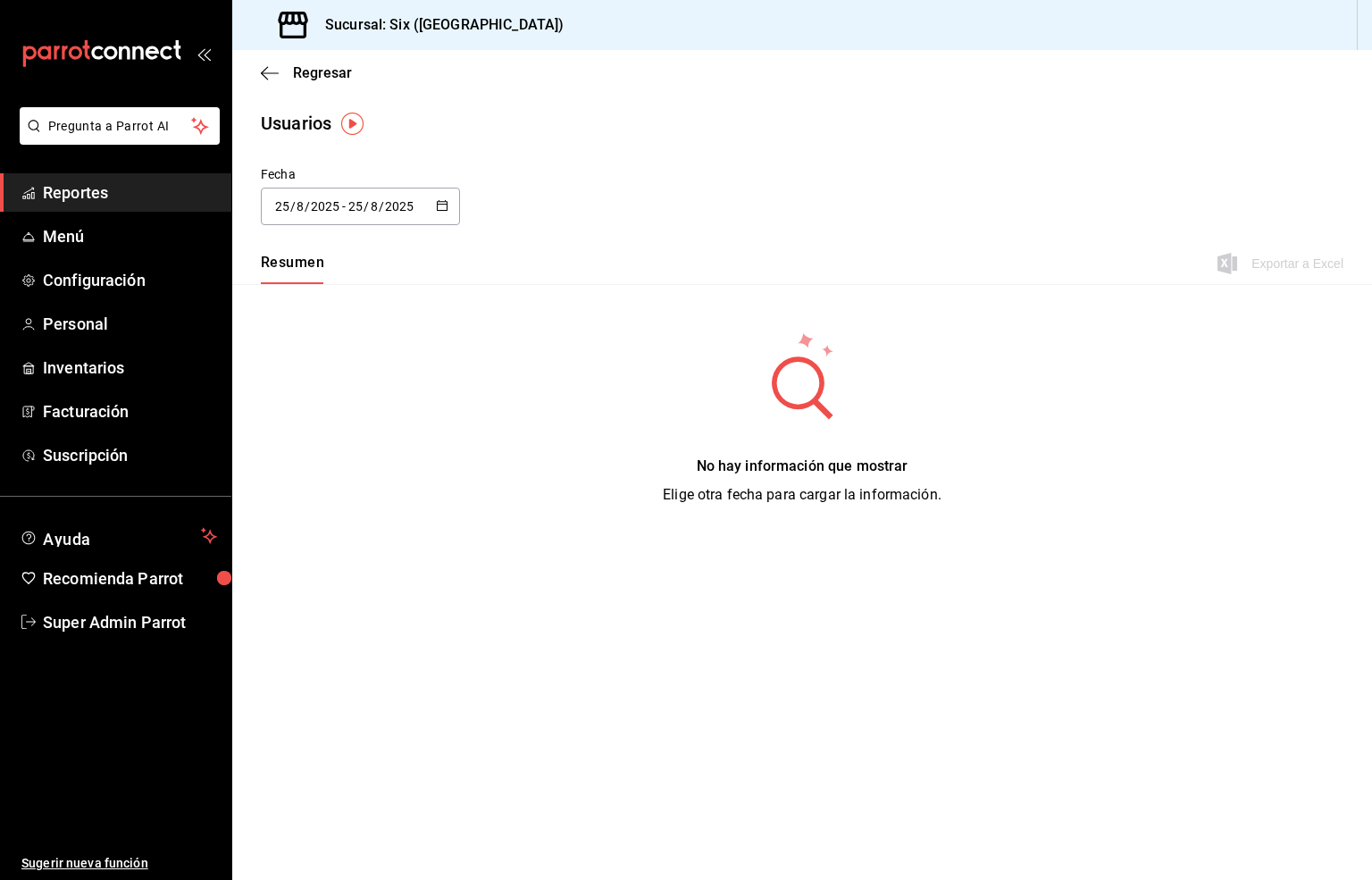
click at [283, 201] on input "25" at bounding box center [282, 206] width 16 height 14
click at [327, 466] on li "Rango de fechas" at bounding box center [345, 464] width 169 height 41
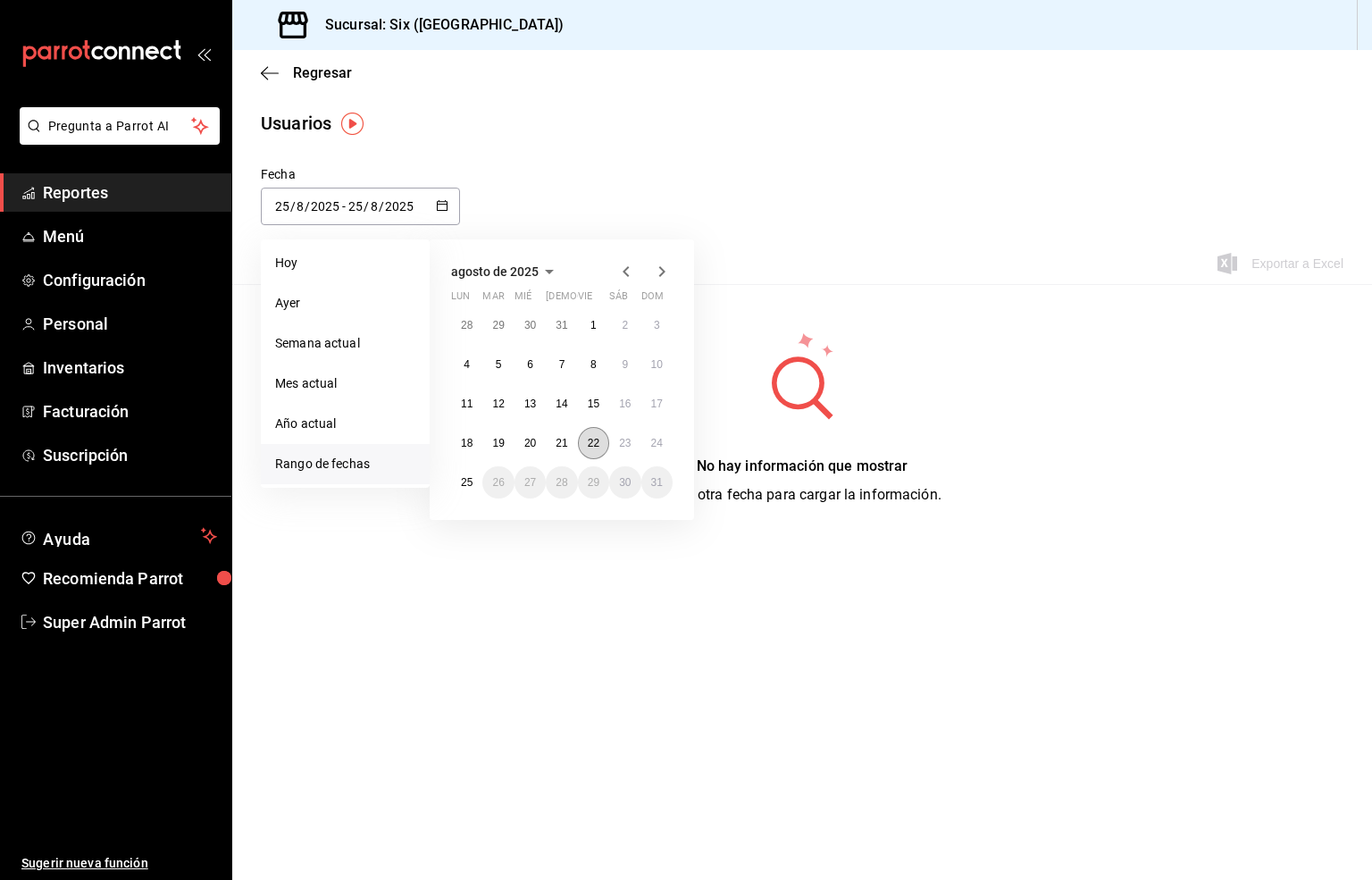
click at [588, 443] on abbr "22" at bounding box center [594, 442] width 12 height 13
click at [625, 443] on abbr "23" at bounding box center [625, 442] width 12 height 13
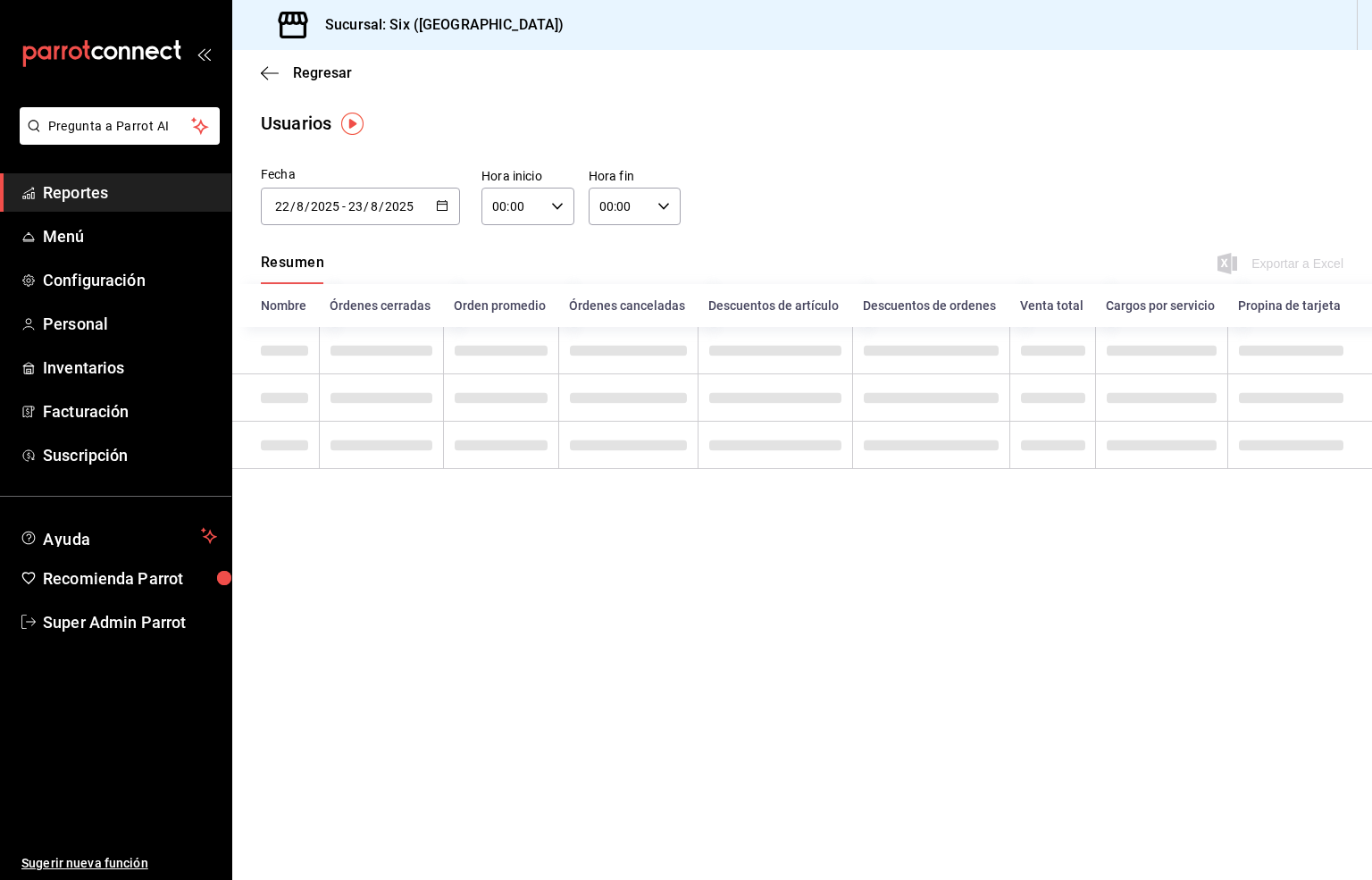
type input "2025-08-22"
type input "22"
type input "2025-08-23"
type input "23"
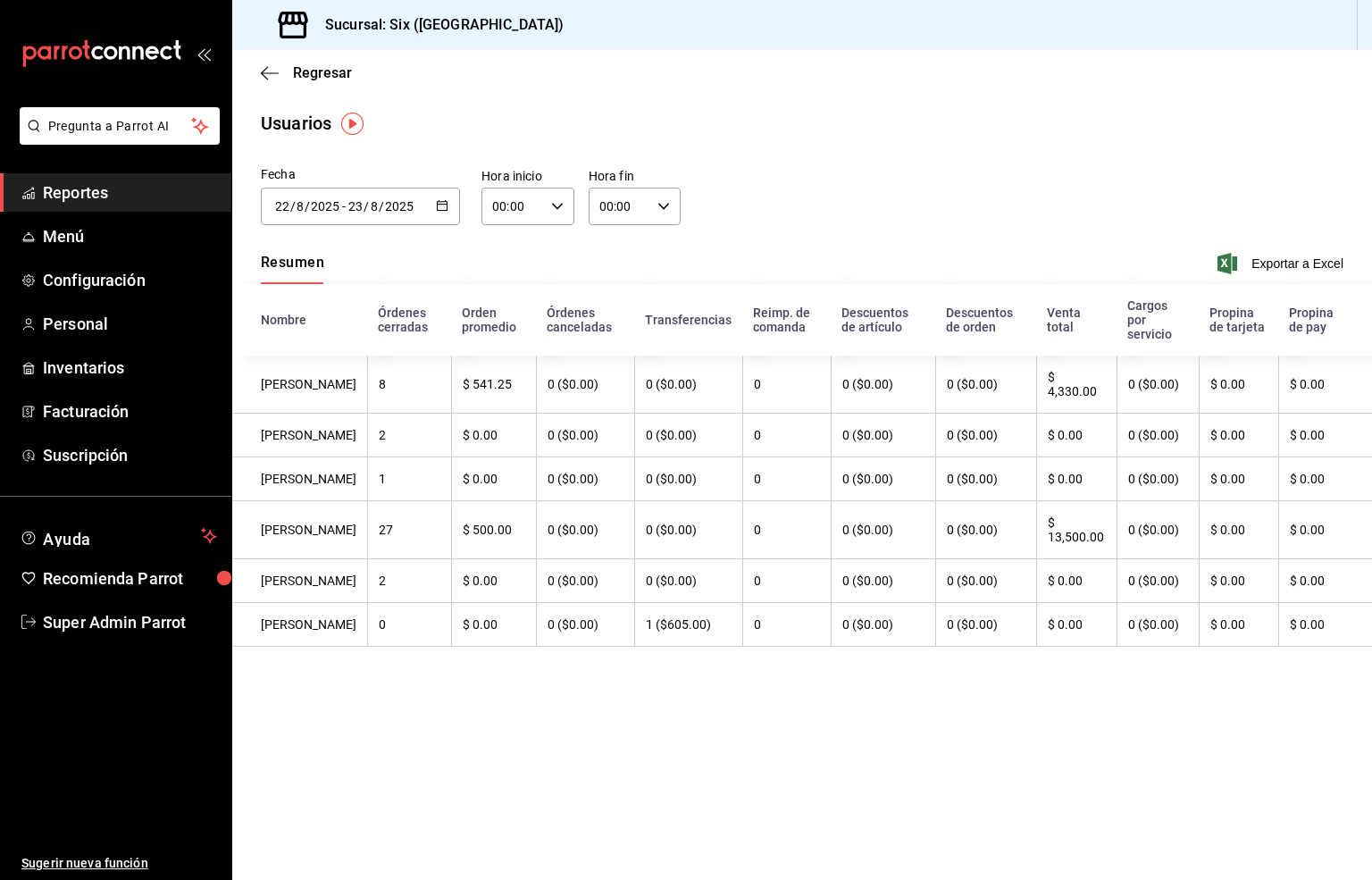
click at [504, 209] on input "00:00" at bounding box center [512, 206] width 62 height 36
click at [496, 341] on span "21" at bounding box center [505, 348] width 18 height 14
type input "21:00"
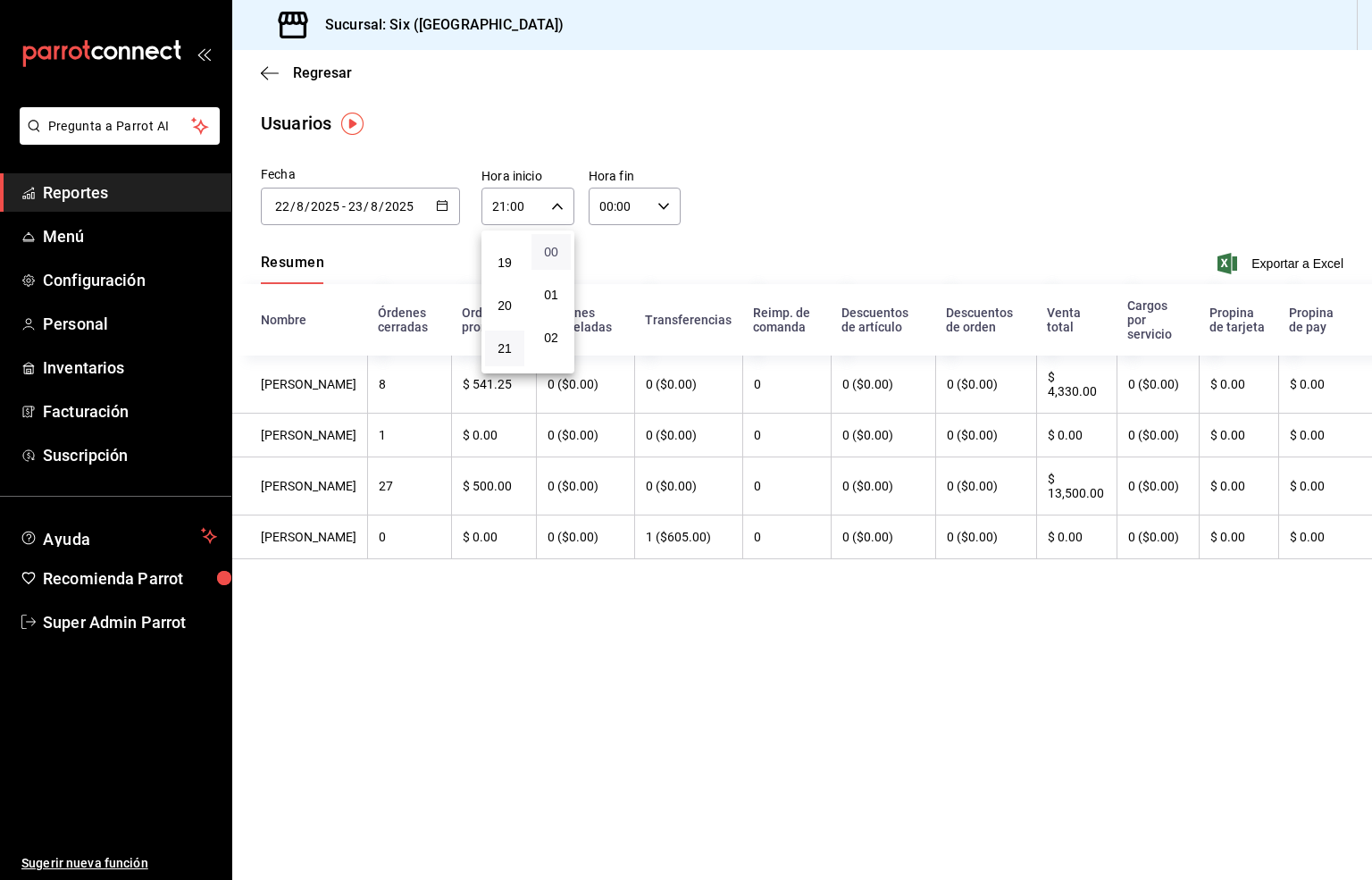
click at [548, 247] on span "00" at bounding box center [552, 252] width 18 height 14
click at [601, 203] on div at bounding box center [686, 440] width 1372 height 880
click at [601, 206] on input "00:00" at bounding box center [619, 206] width 62 height 36
click at [609, 304] on span "17" at bounding box center [612, 311] width 18 height 14
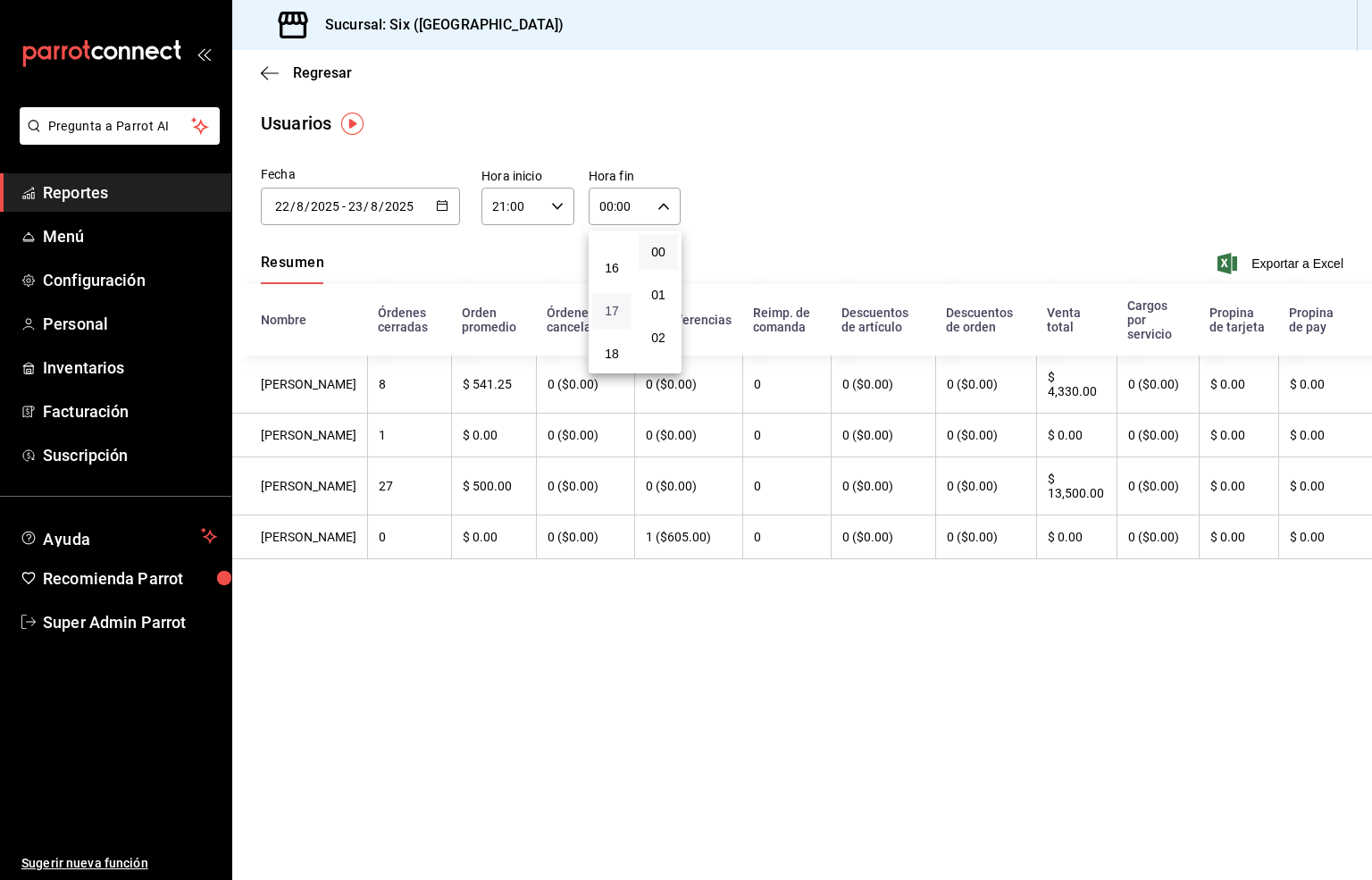
type input "17:00"
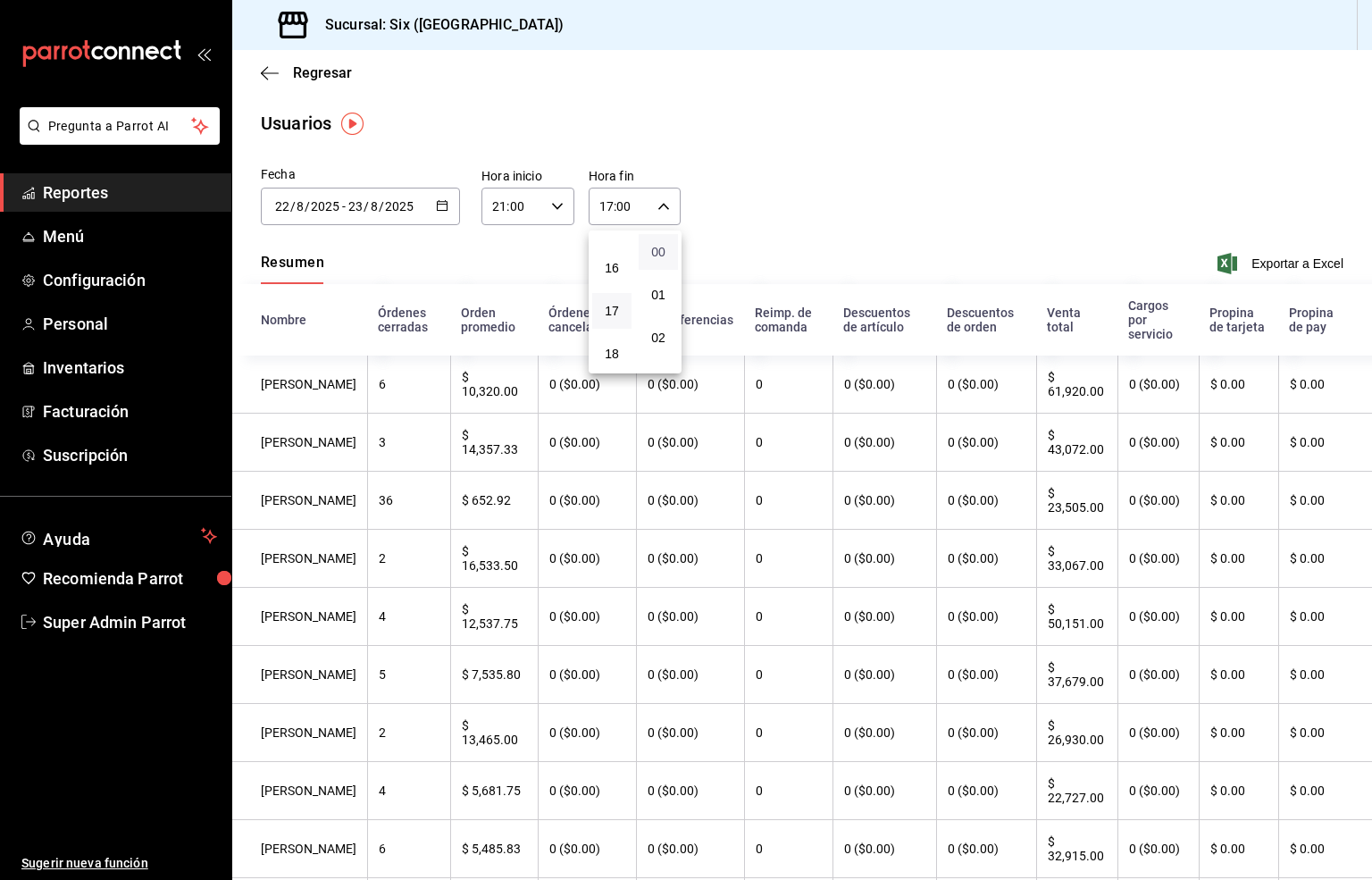
click at [658, 250] on span "00" at bounding box center [659, 252] width 18 height 14
click at [1246, 263] on div at bounding box center [686, 440] width 1372 height 880
click at [1262, 266] on span "Exportar a Excel" at bounding box center [1282, 264] width 122 height 22
click at [97, 663] on ul "Sugerir nueva función" at bounding box center [115, 761] width 231 height 239
